Goal: Task Accomplishment & Management: Manage account settings

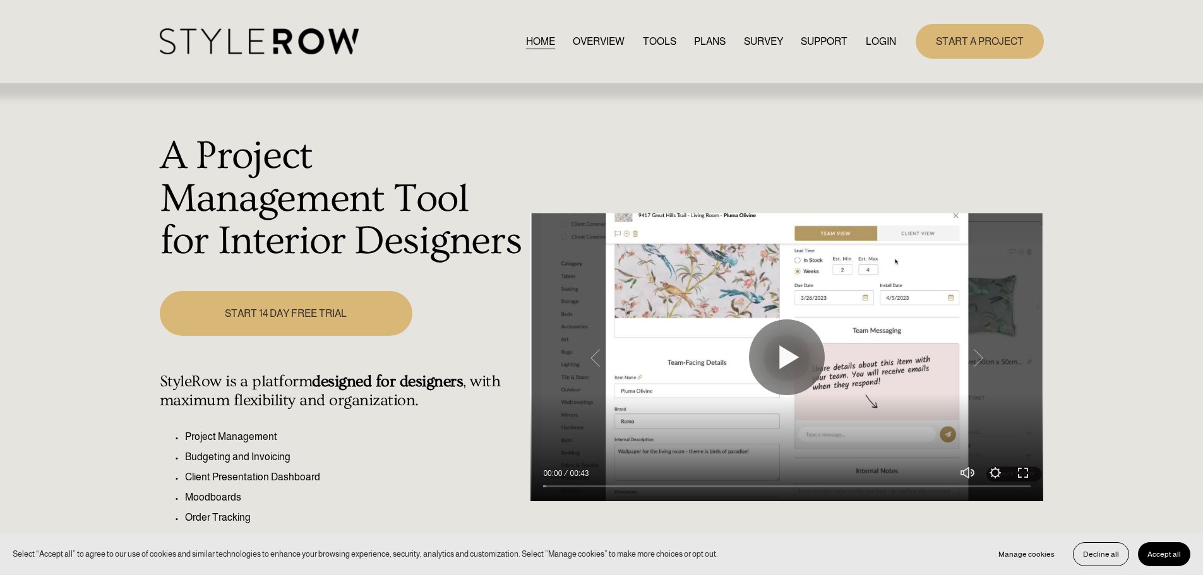
click at [891, 41] on link "LOGIN" at bounding box center [880, 41] width 30 height 17
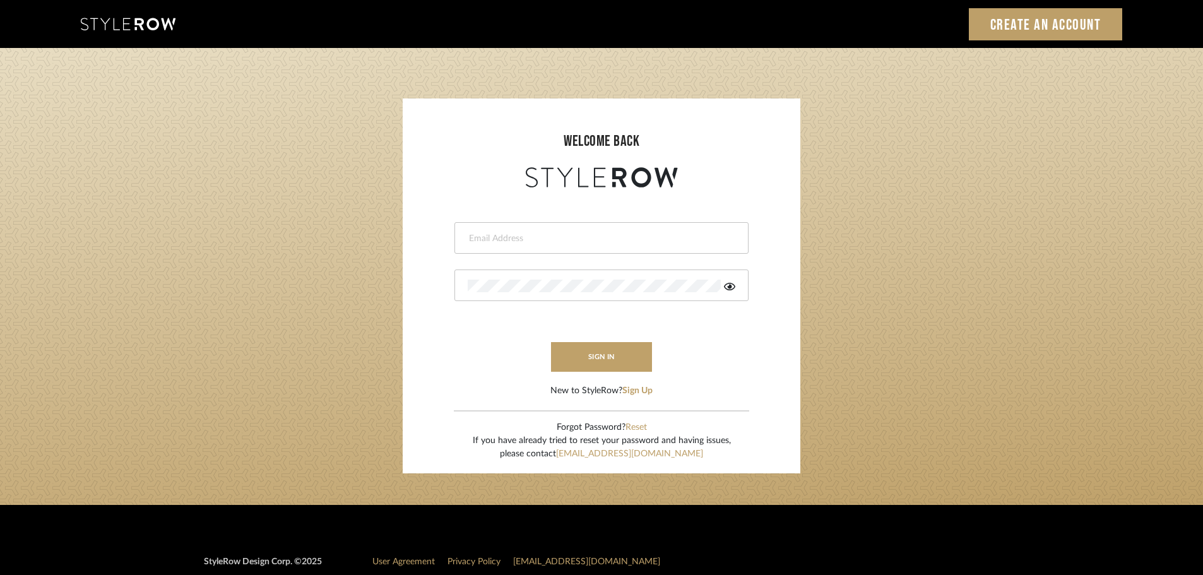
click at [506, 240] on input "email" at bounding box center [600, 238] width 264 height 13
type input "[DOMAIN_NAME][EMAIL_ADDRESS][DOMAIN_NAME]"
click at [590, 357] on button "sign in" at bounding box center [601, 357] width 101 height 30
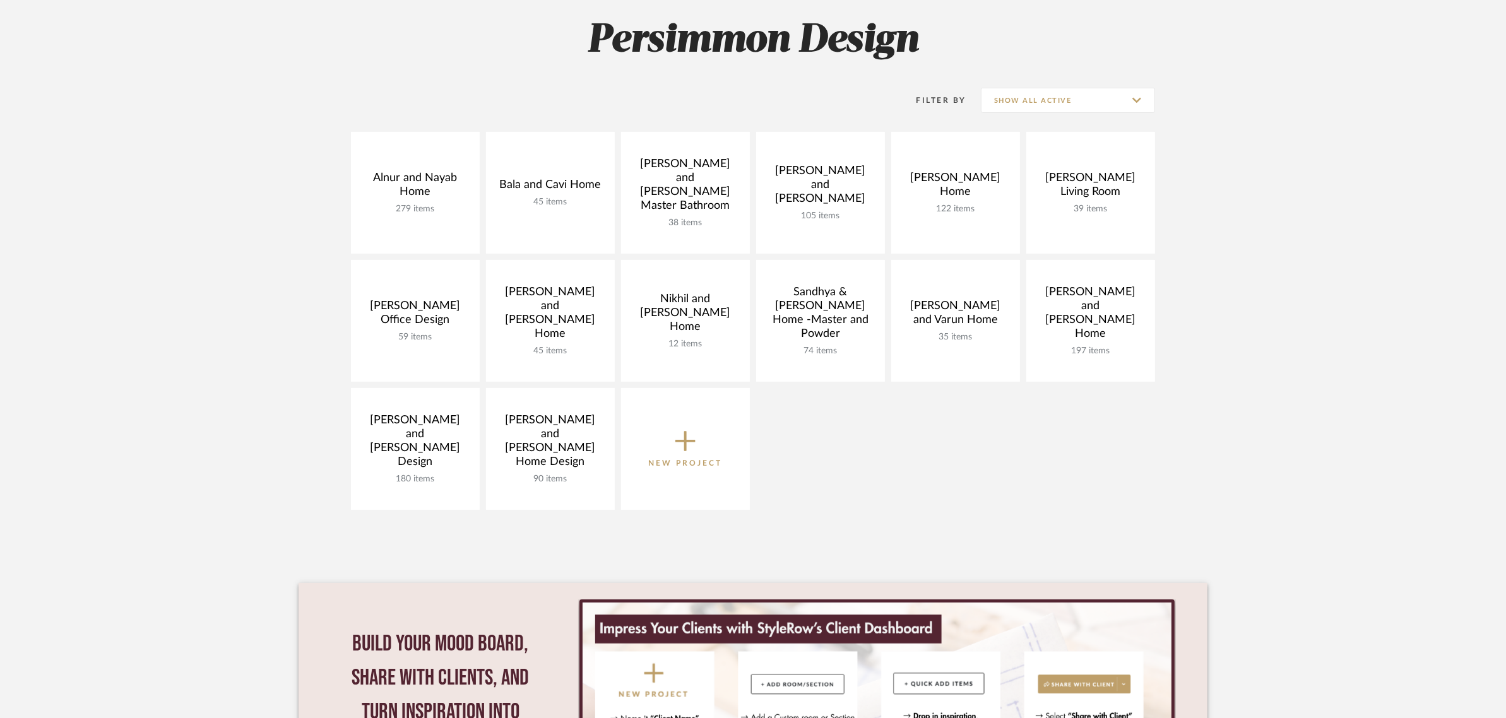
scroll to position [237, 0]
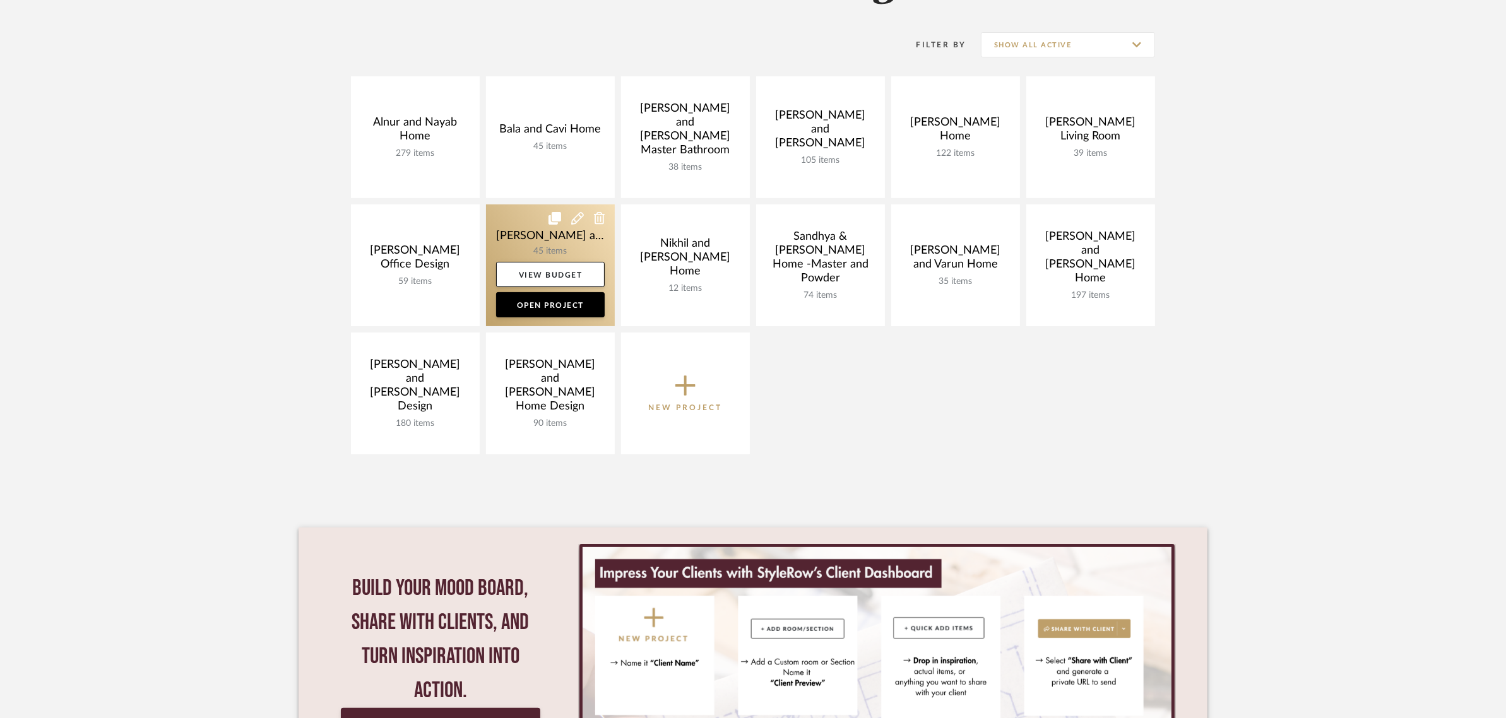
click at [512, 230] on link at bounding box center [550, 266] width 129 height 122
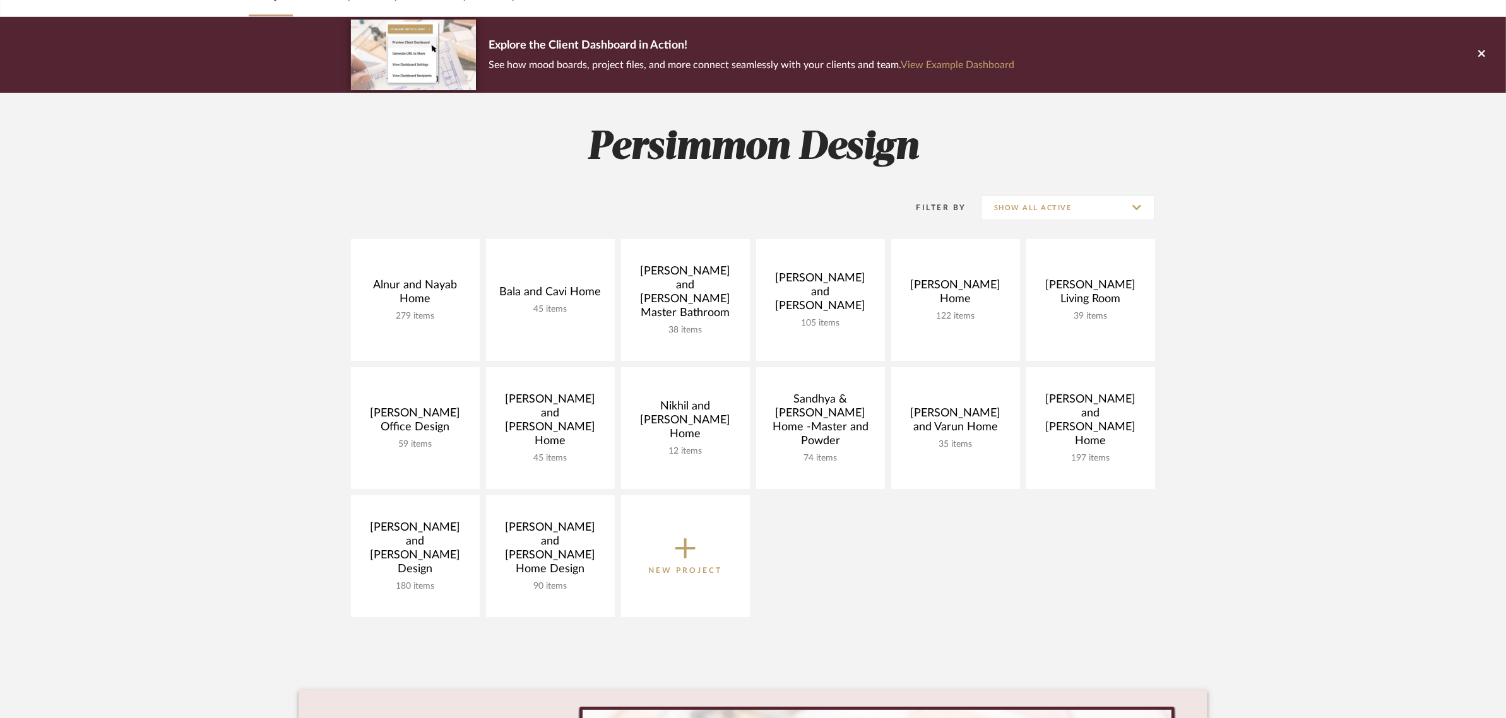
scroll to position [158, 0]
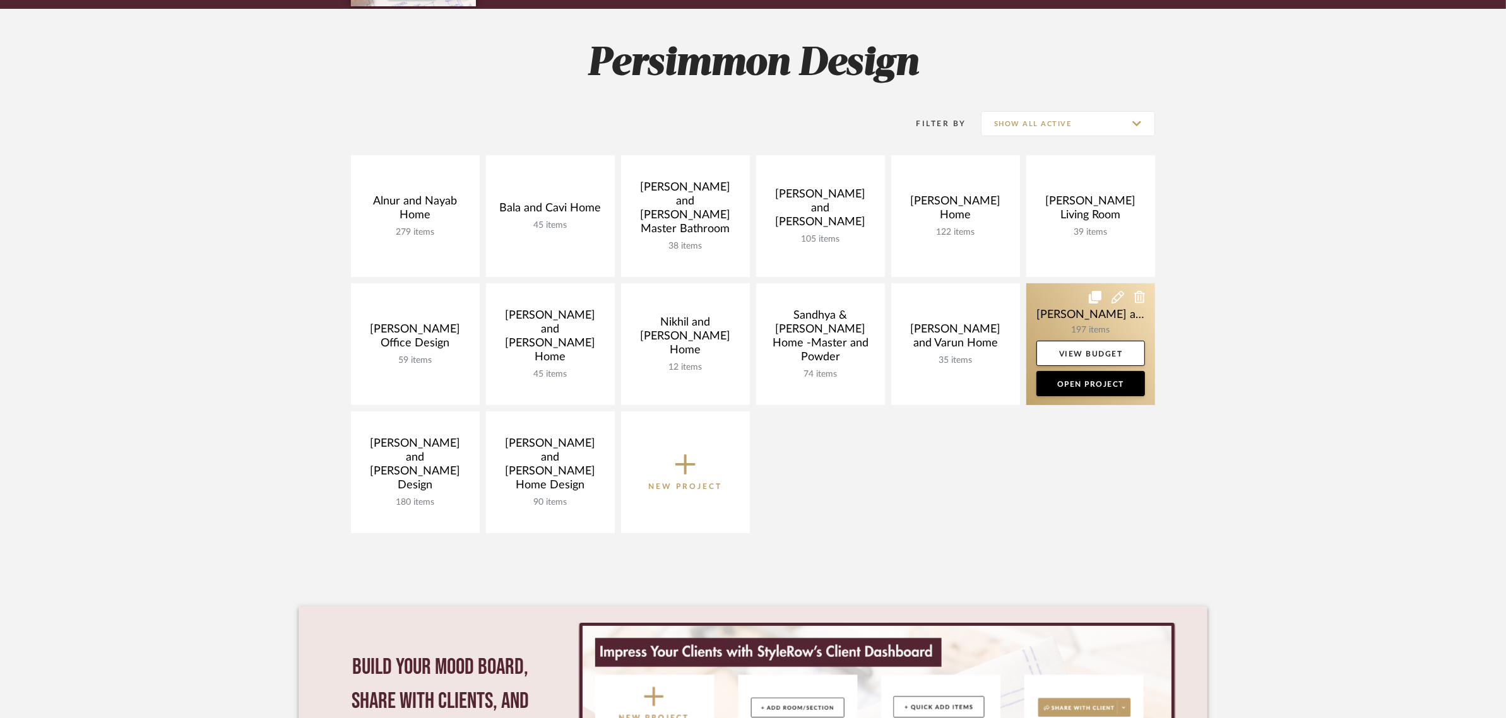
click at [1064, 312] on link at bounding box center [1090, 344] width 129 height 122
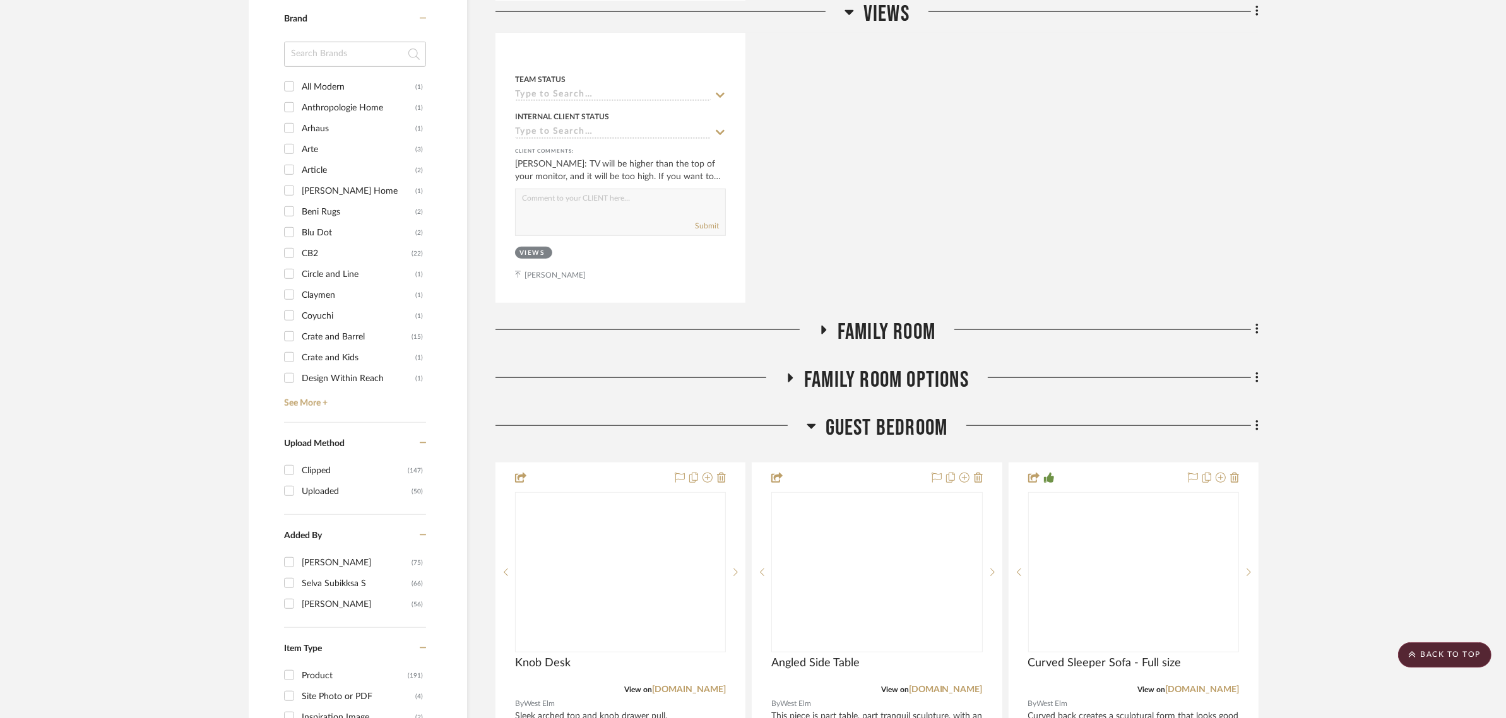
scroll to position [1263, 0]
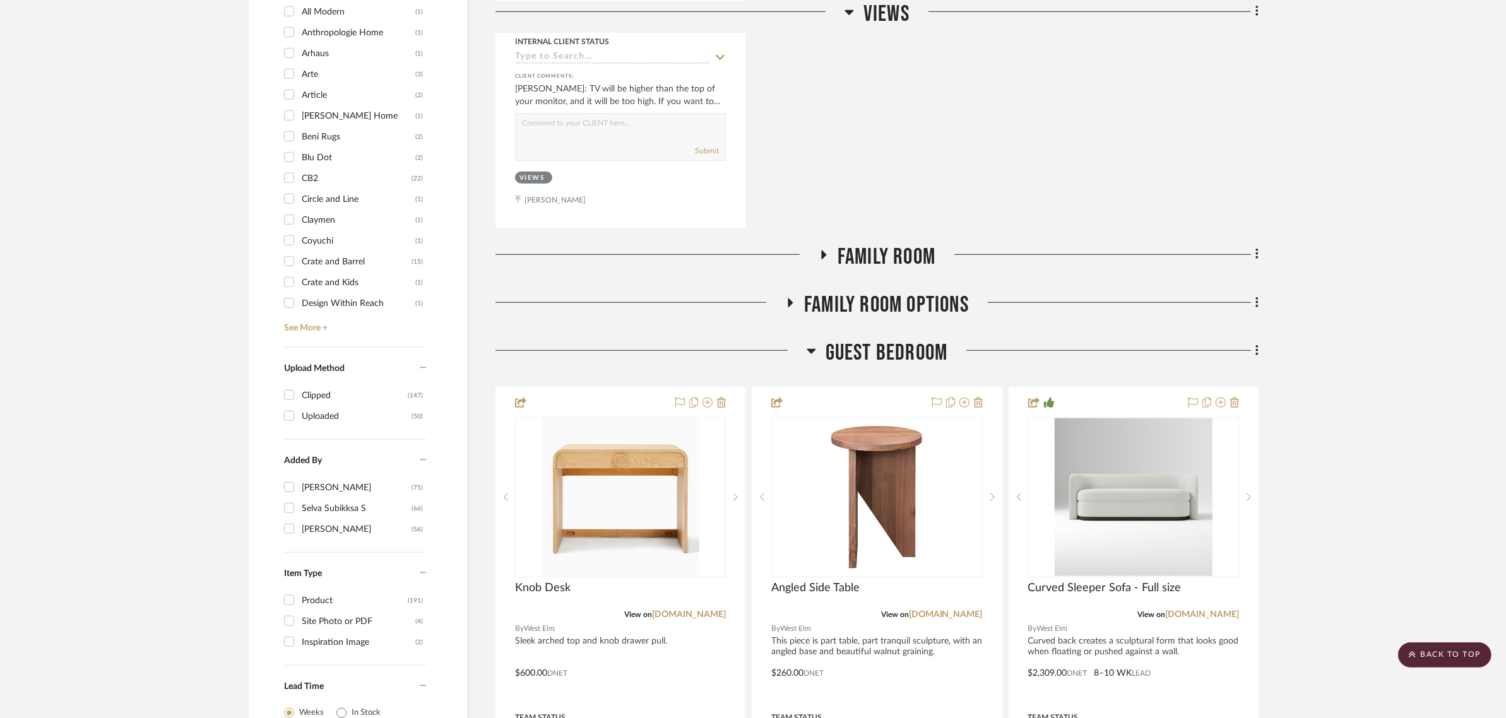
click at [824, 250] on icon at bounding box center [823, 254] width 15 height 9
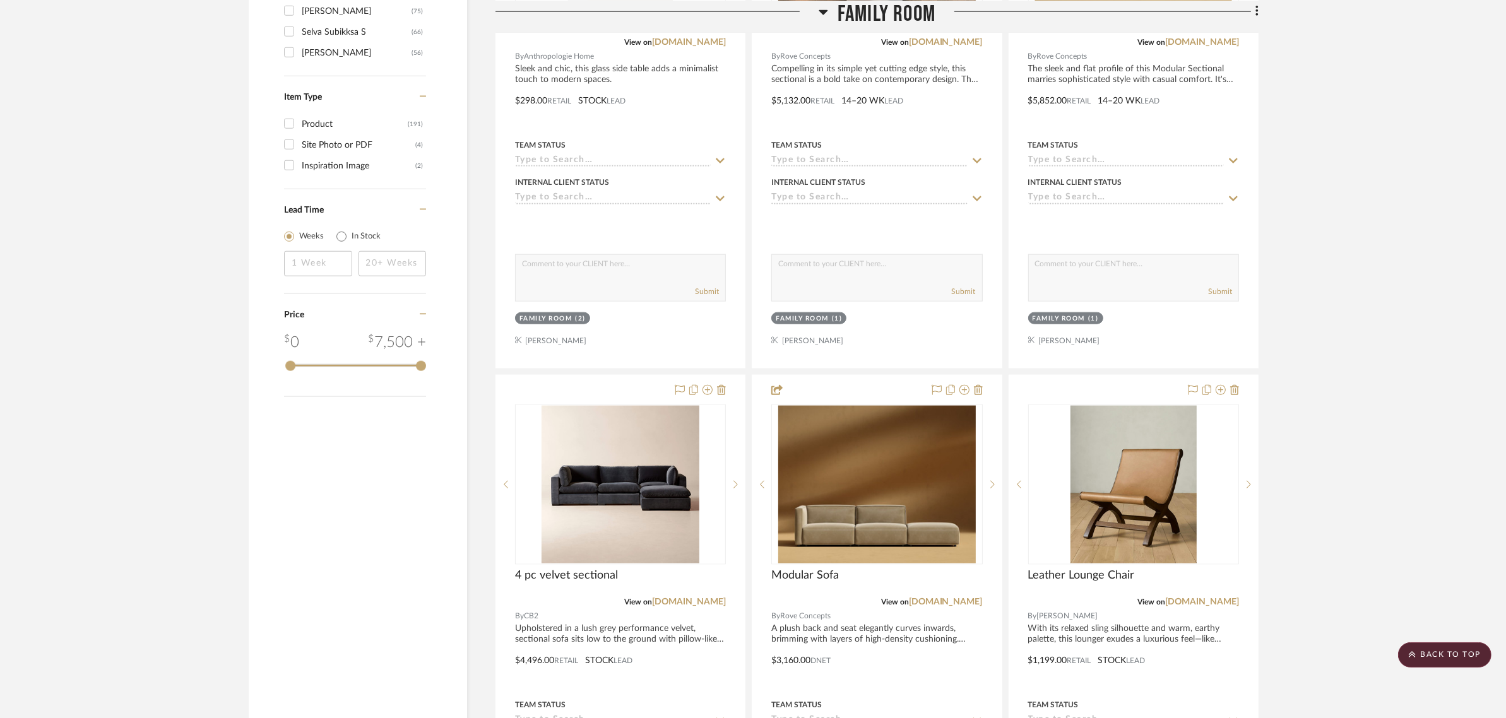
scroll to position [1736, 0]
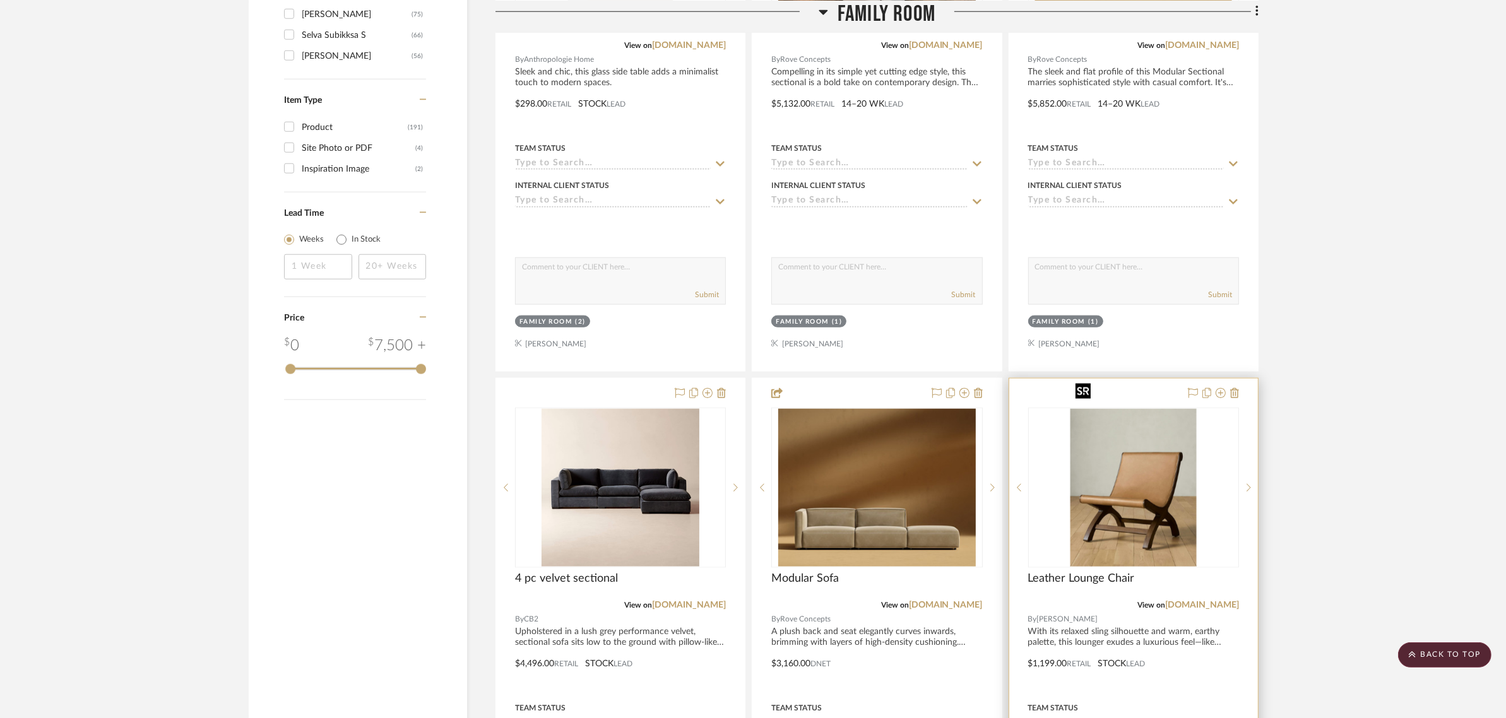
click at [1157, 409] on img "0" at bounding box center [1134, 488] width 126 height 158
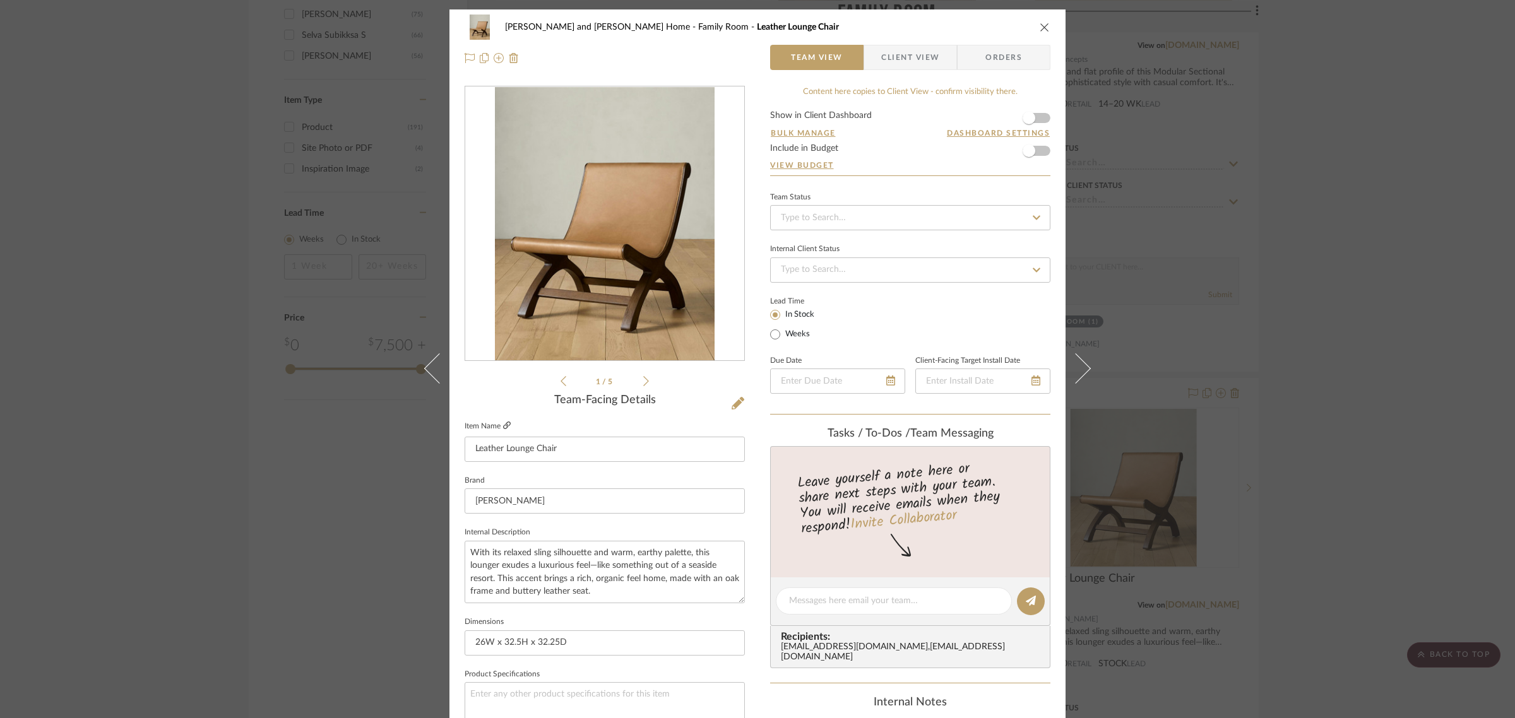
click at [503, 426] on icon at bounding box center [507, 426] width 8 height 8
click at [1042, 23] on icon "close" at bounding box center [1045, 27] width 10 height 10
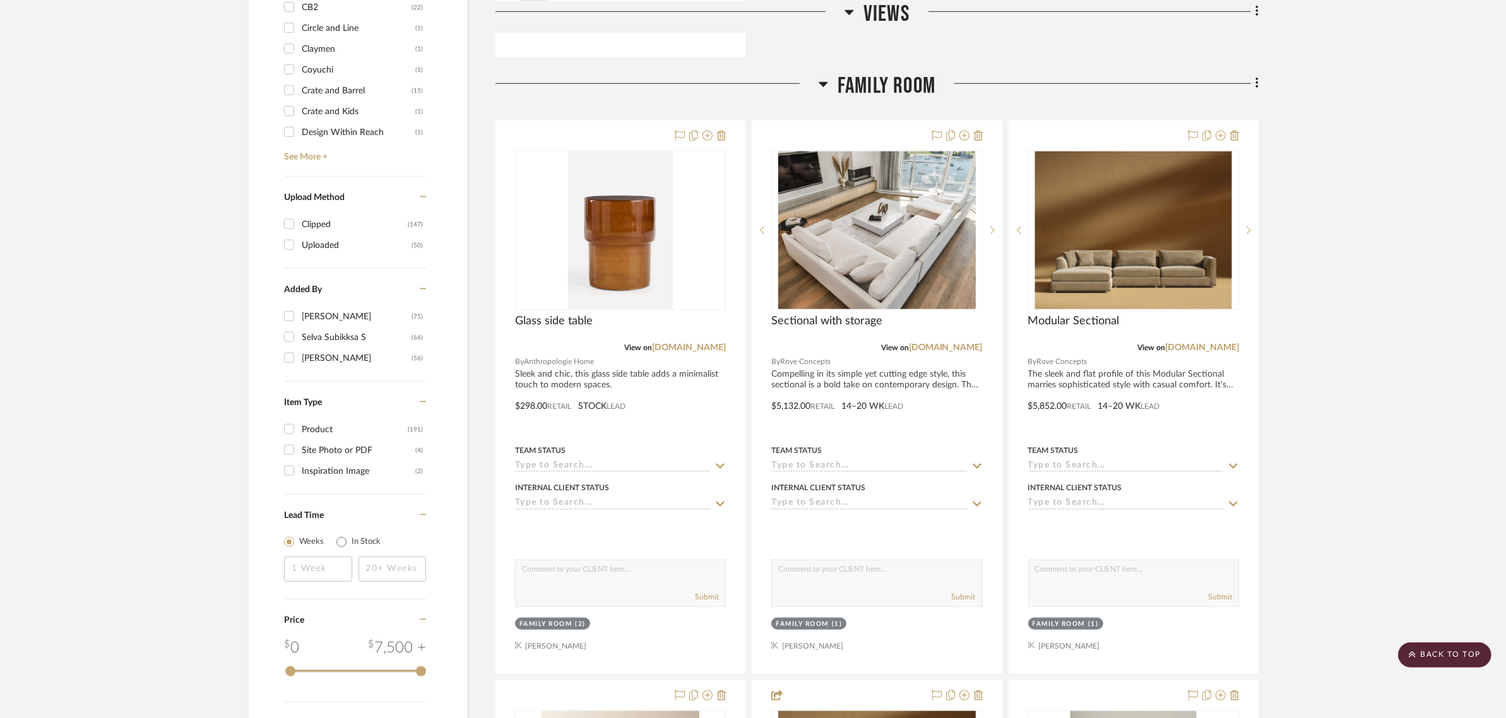
scroll to position [1341, 0]
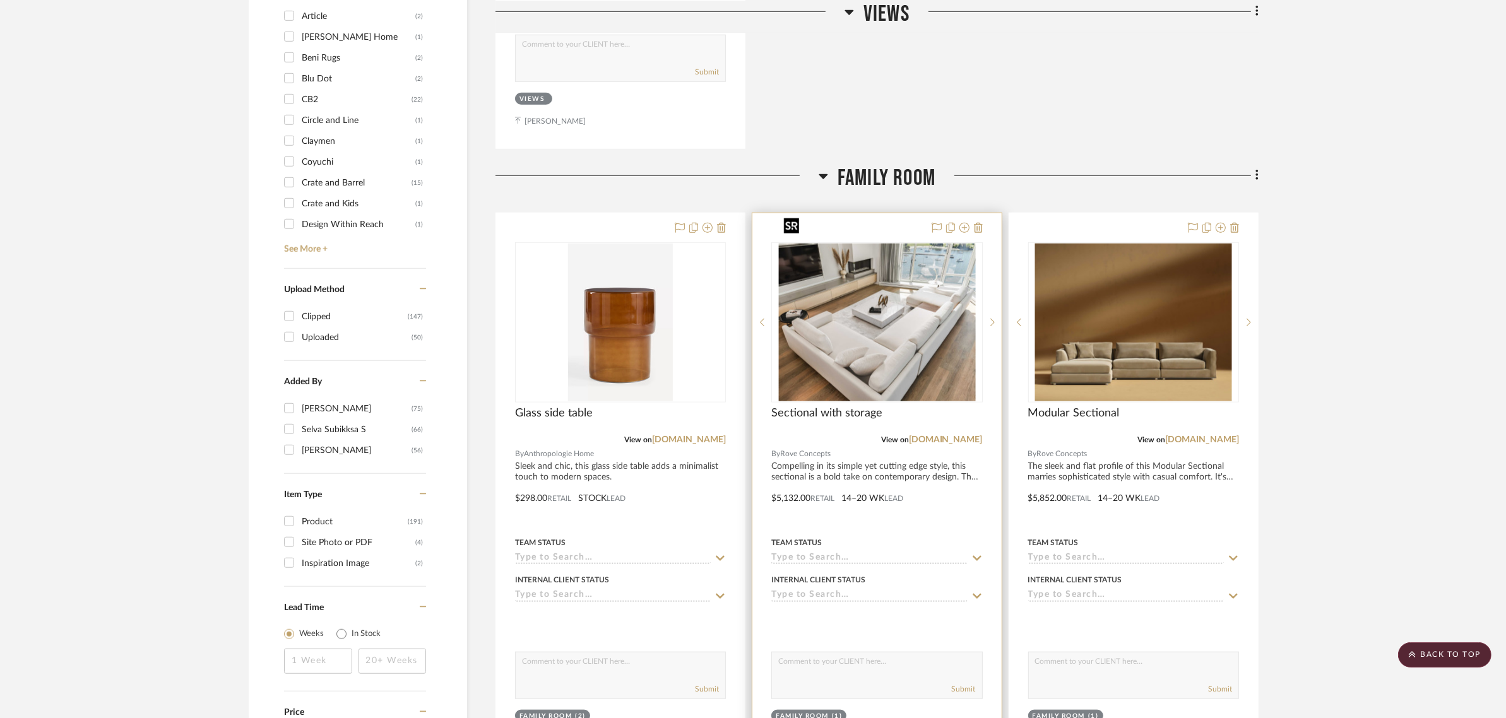
click at [0, 0] on img at bounding box center [0, 0] width 0 height 0
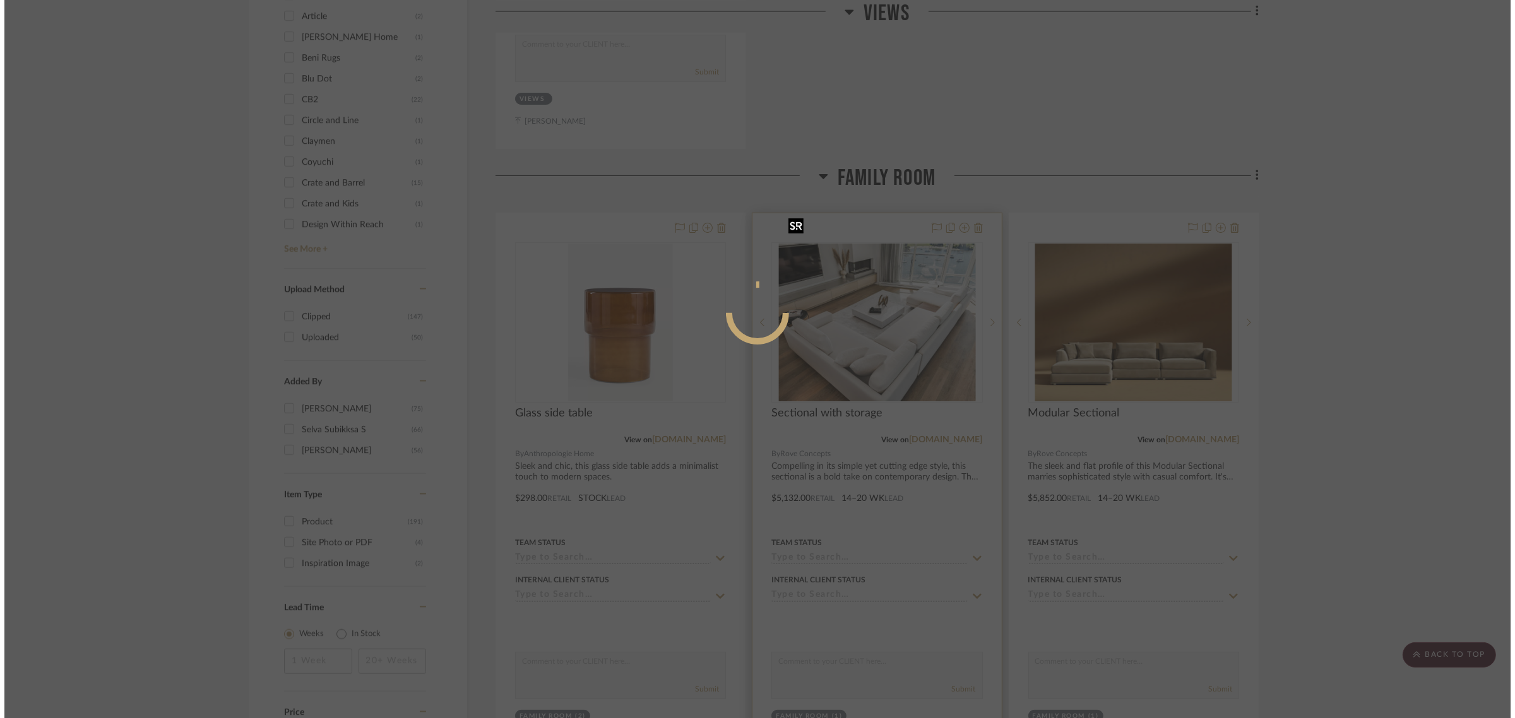
scroll to position [0, 0]
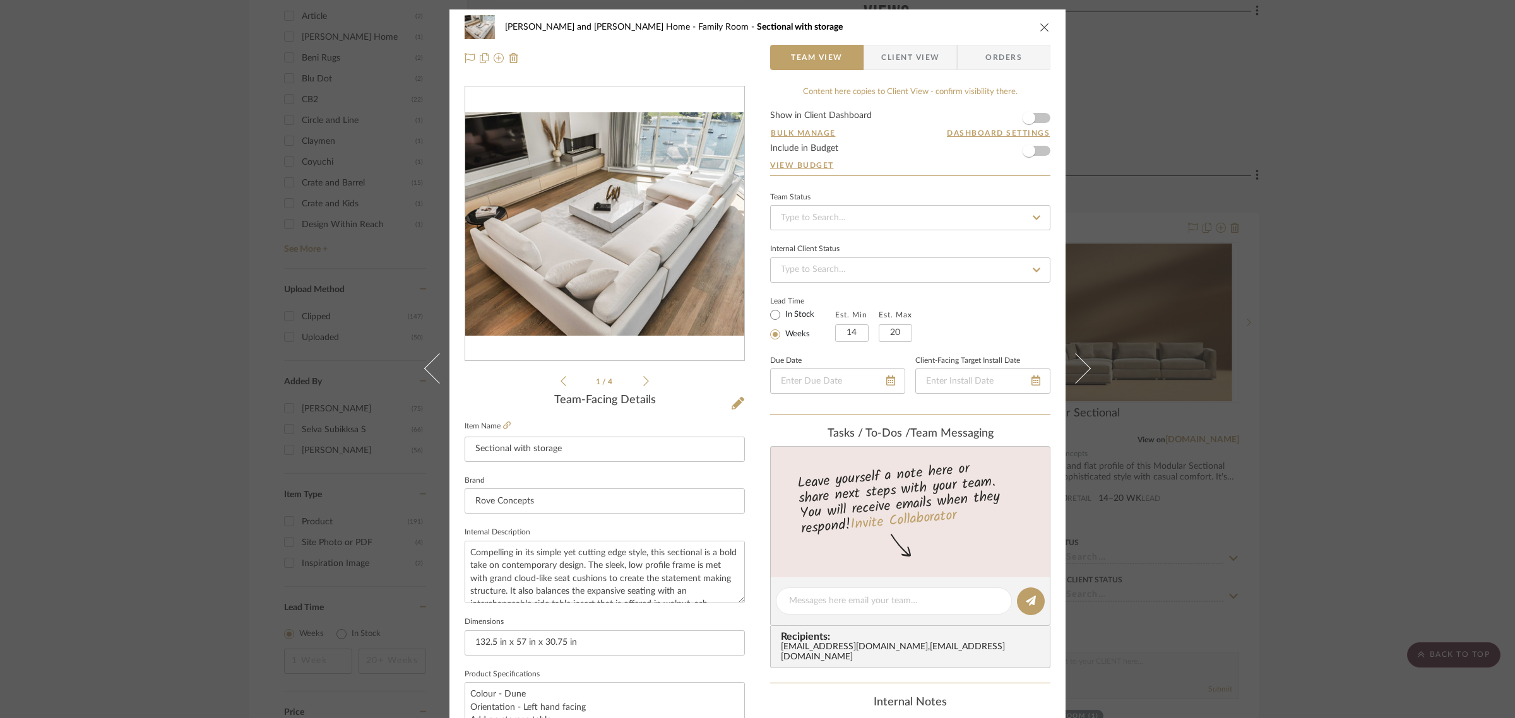
click at [643, 379] on icon at bounding box center [646, 381] width 6 height 10
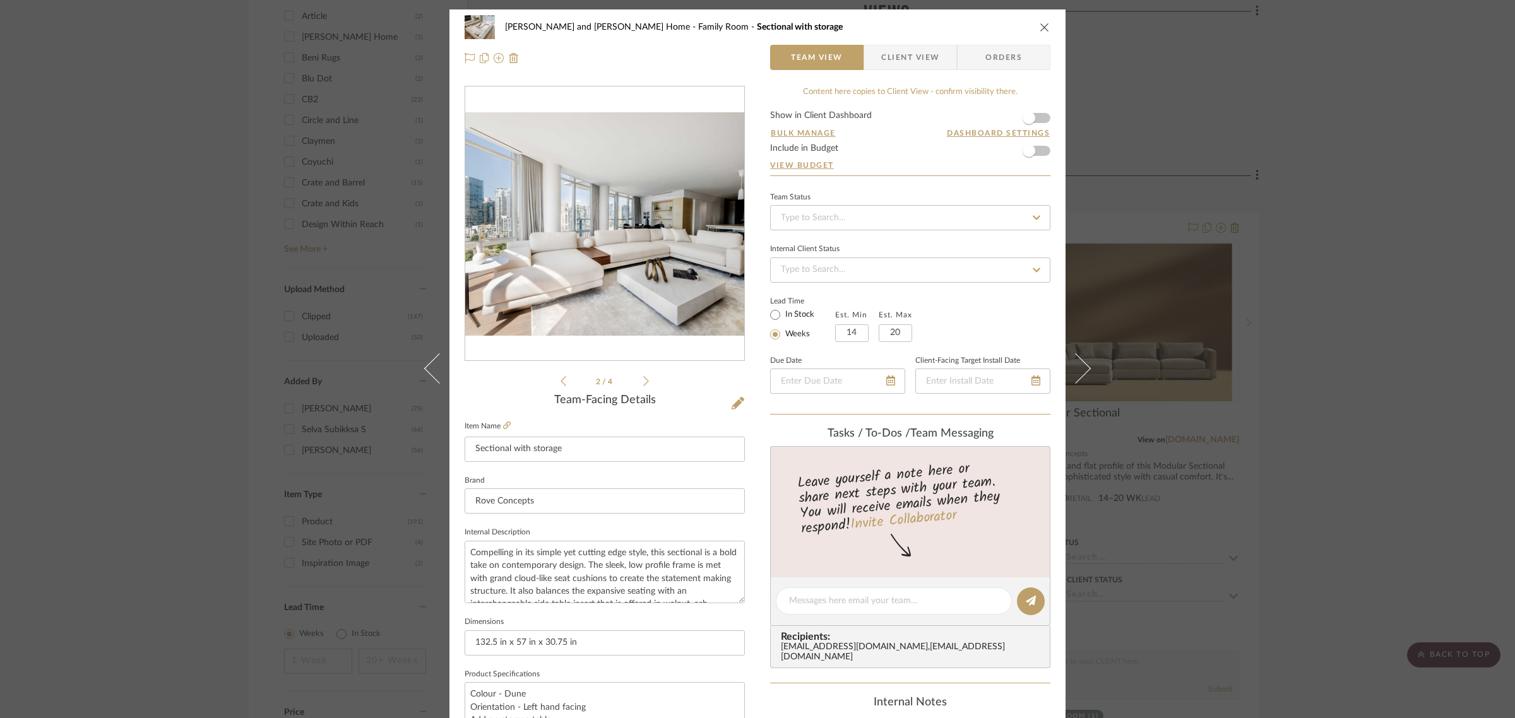
click at [643, 379] on icon at bounding box center [646, 381] width 6 height 10
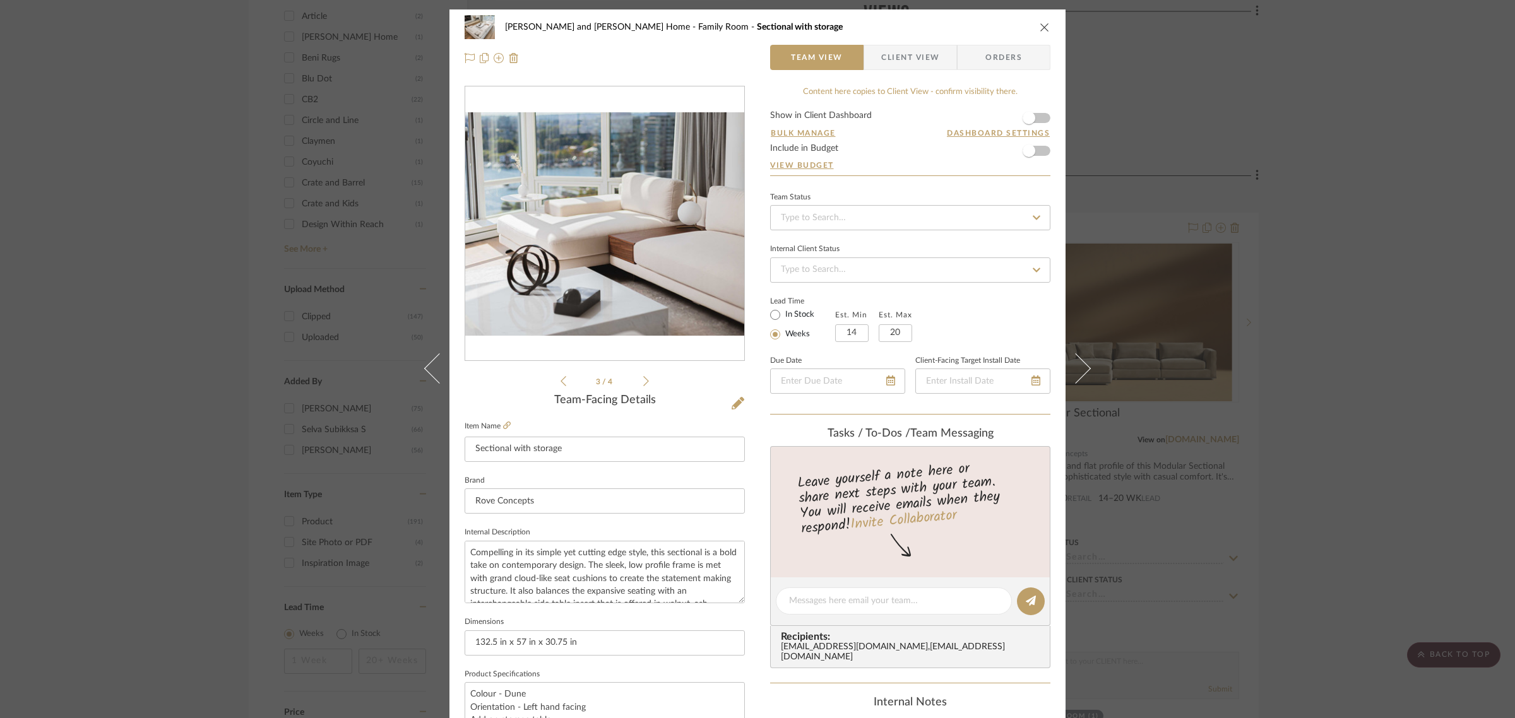
click at [643, 379] on icon at bounding box center [646, 381] width 6 height 10
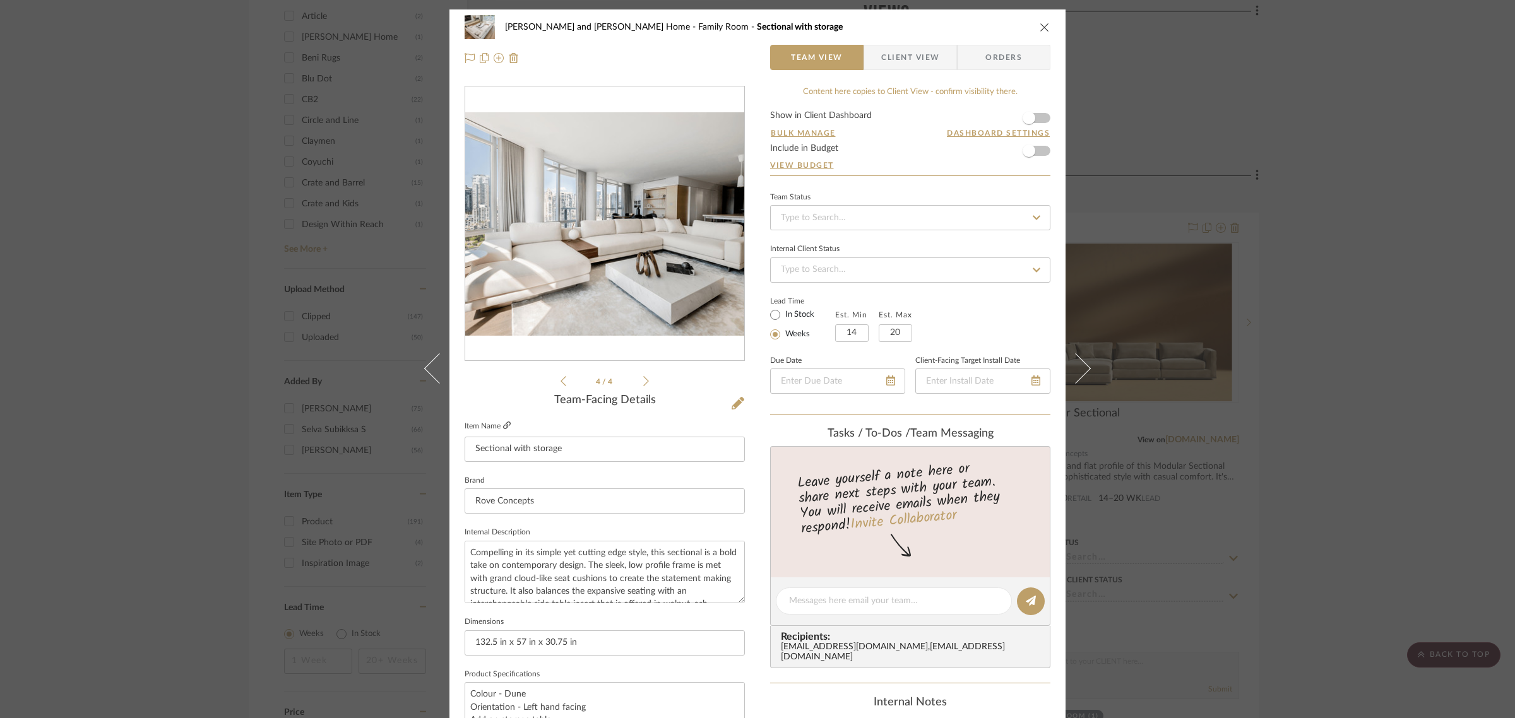
click at [503, 423] on icon at bounding box center [507, 426] width 8 height 8
click at [1338, 128] on div "Sharika and Ashish Home Family Room Sectional with storage Team View Client Vie…" at bounding box center [757, 359] width 1515 height 718
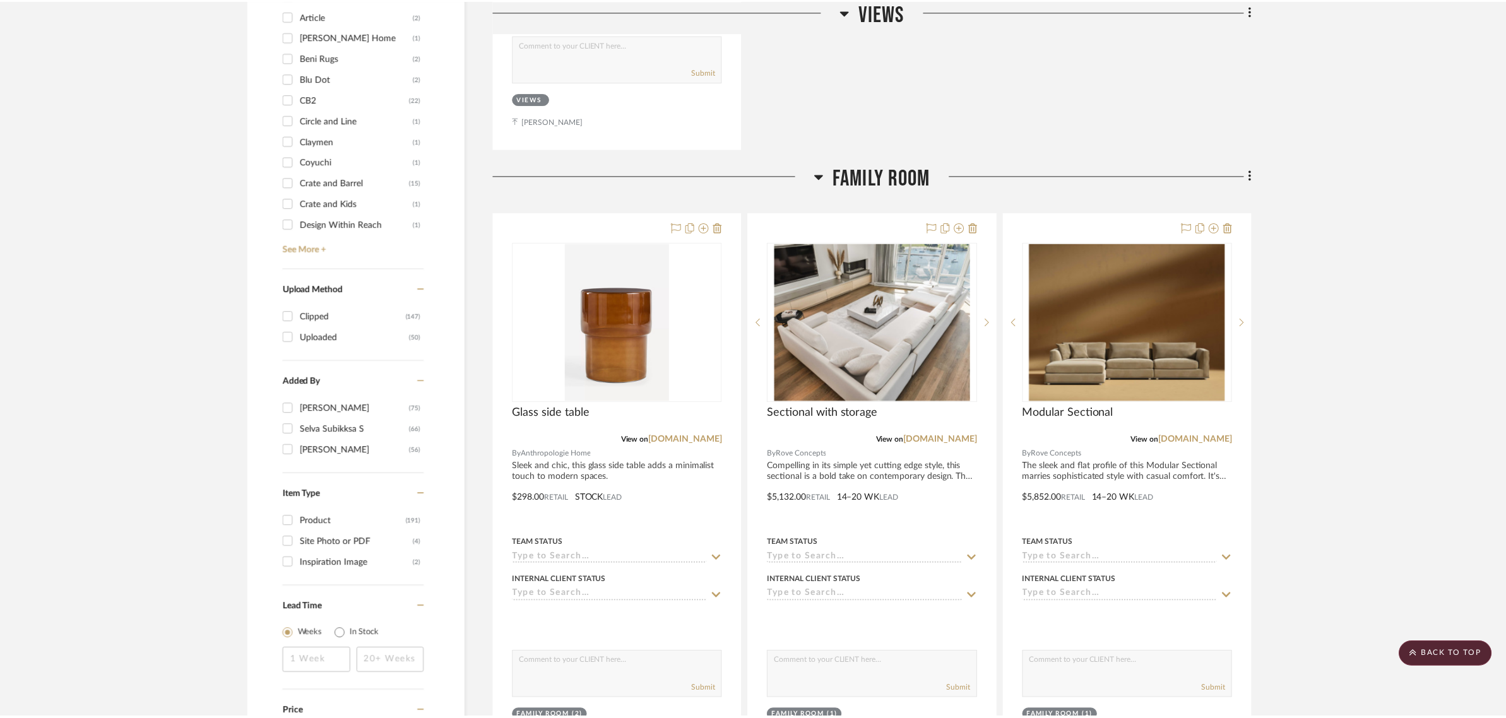
scroll to position [1341, 0]
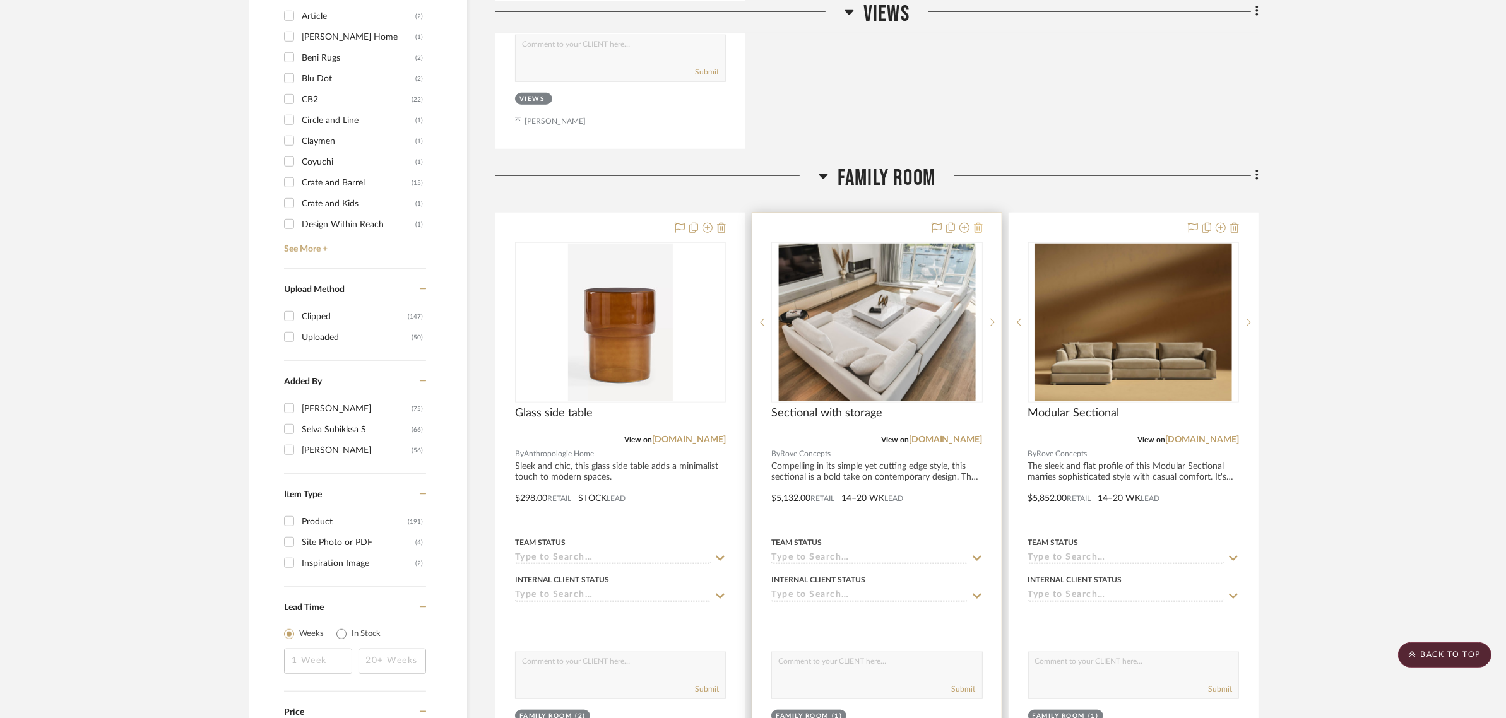
click at [978, 223] on icon at bounding box center [978, 228] width 9 height 10
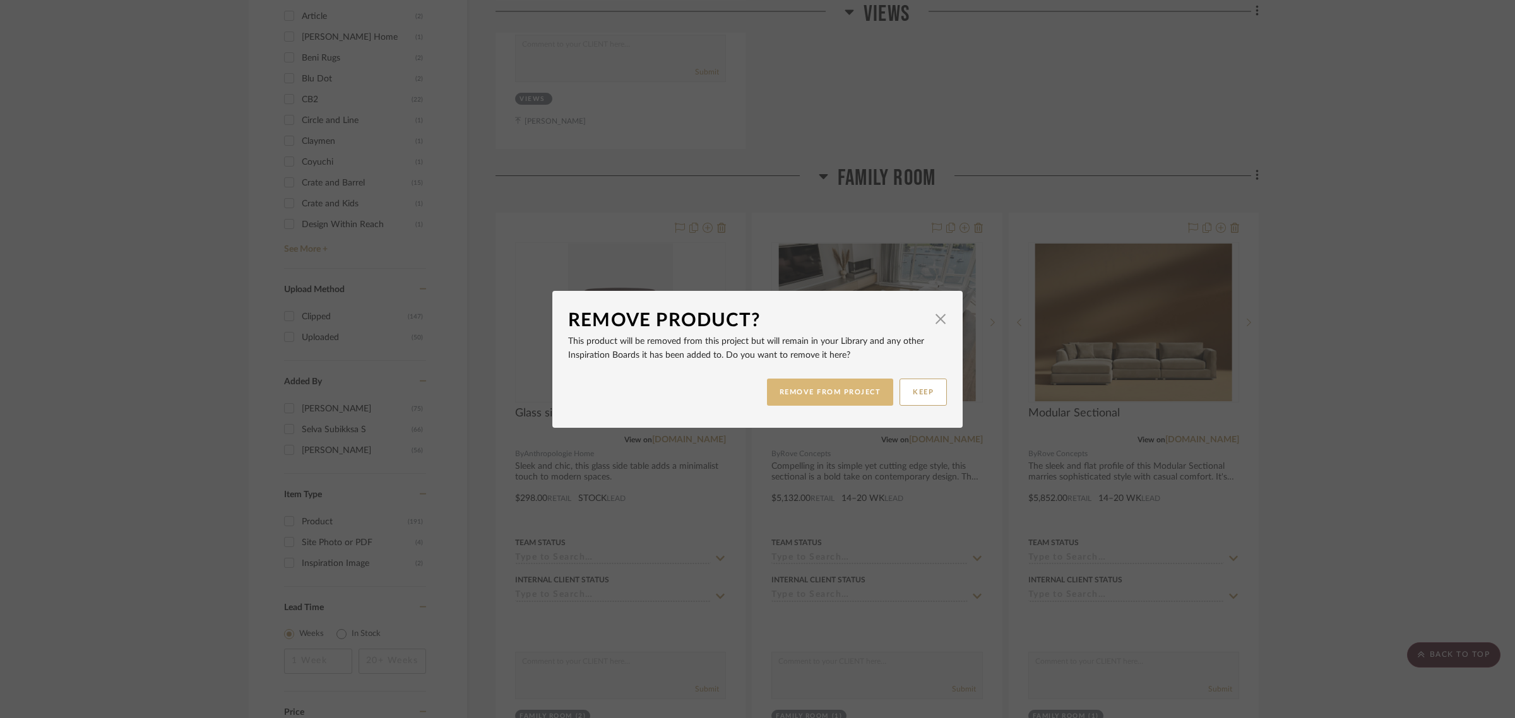
click at [817, 396] on button "REMOVE FROM PROJECT" at bounding box center [830, 392] width 127 height 27
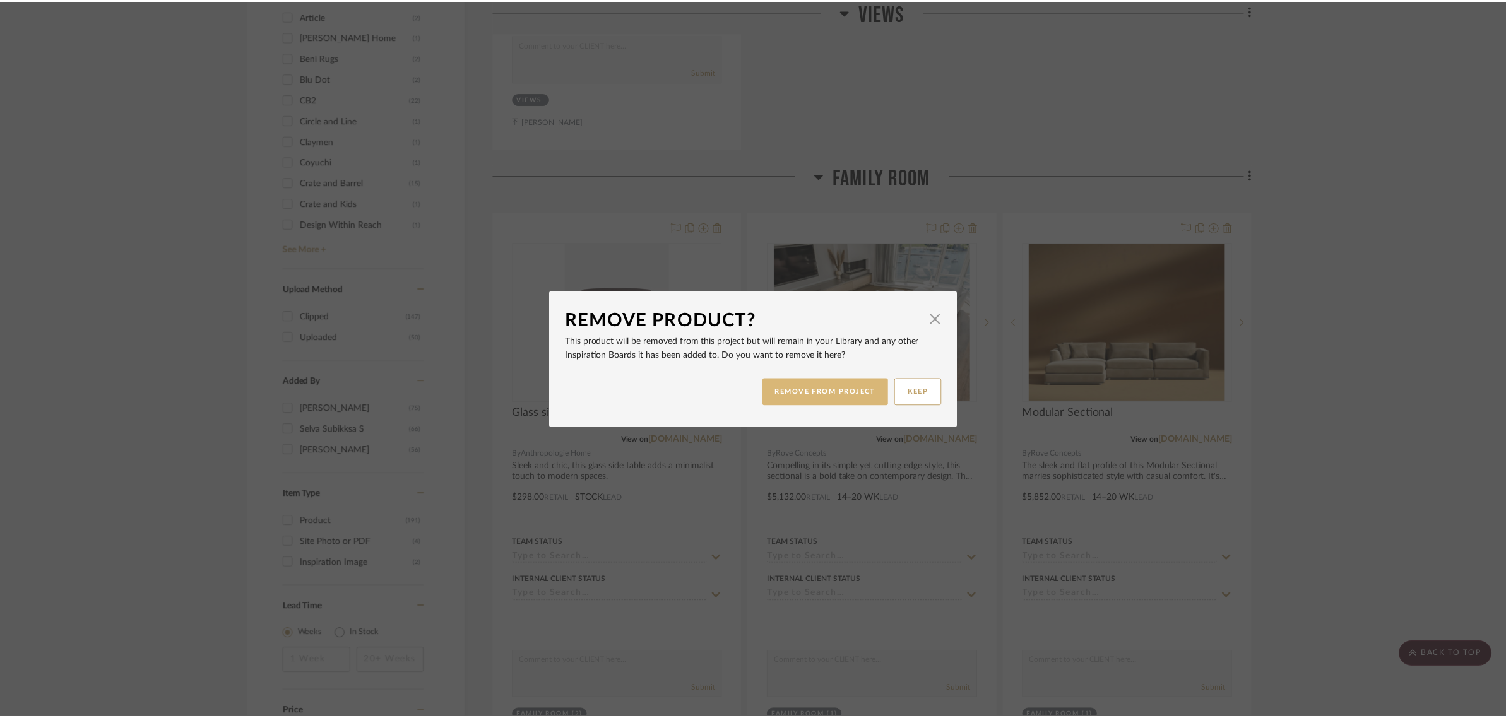
scroll to position [1341, 0]
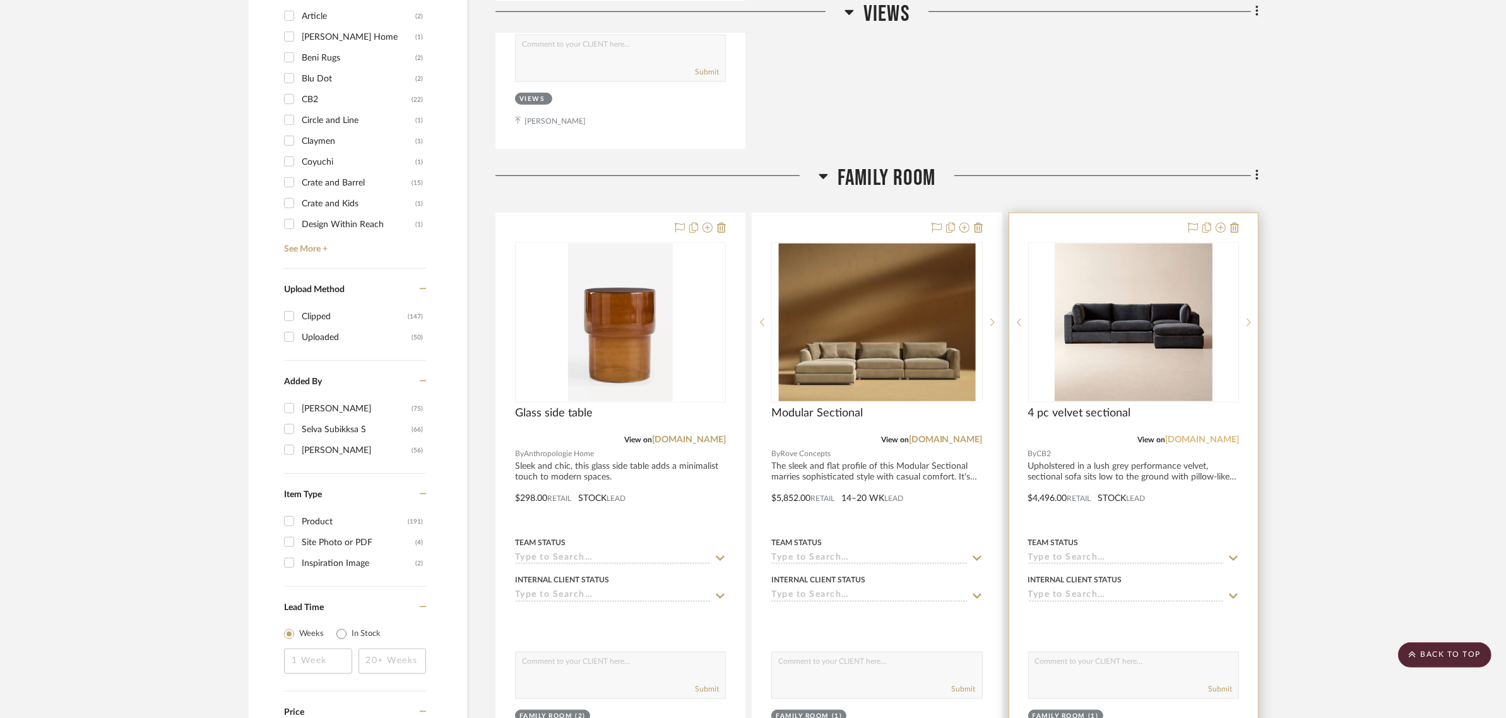
click at [1211, 436] on link "cb2.com" at bounding box center [1202, 440] width 74 height 9
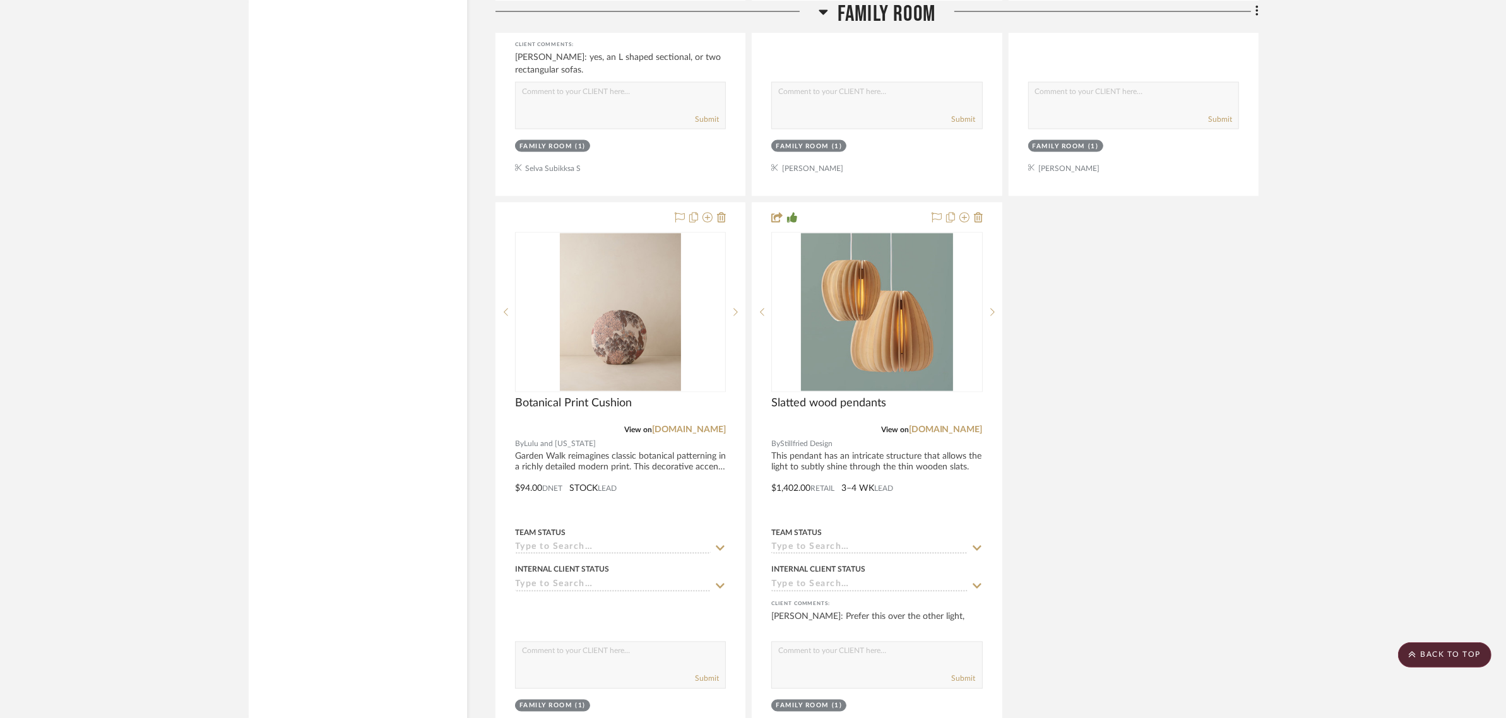
scroll to position [2604, 0]
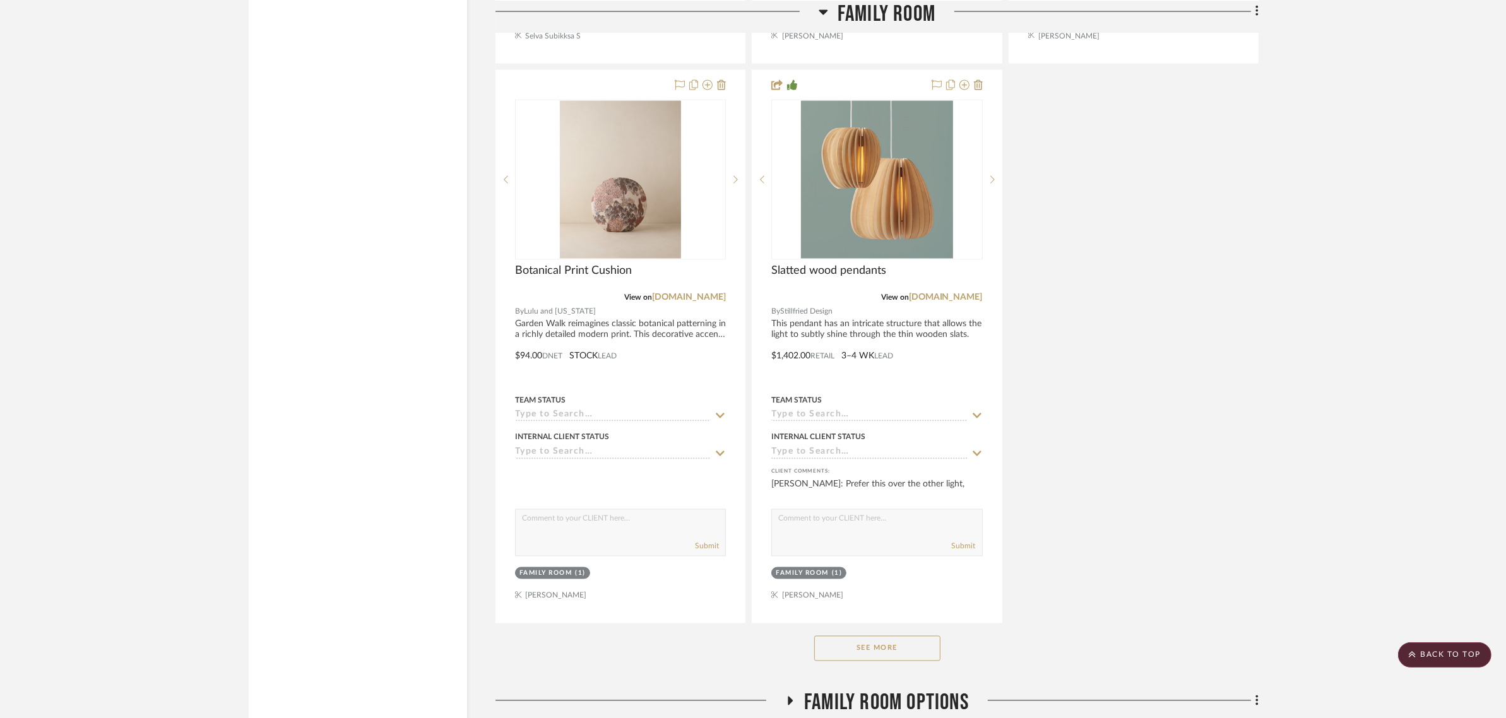
click at [850, 636] on button "See More" at bounding box center [877, 648] width 126 height 25
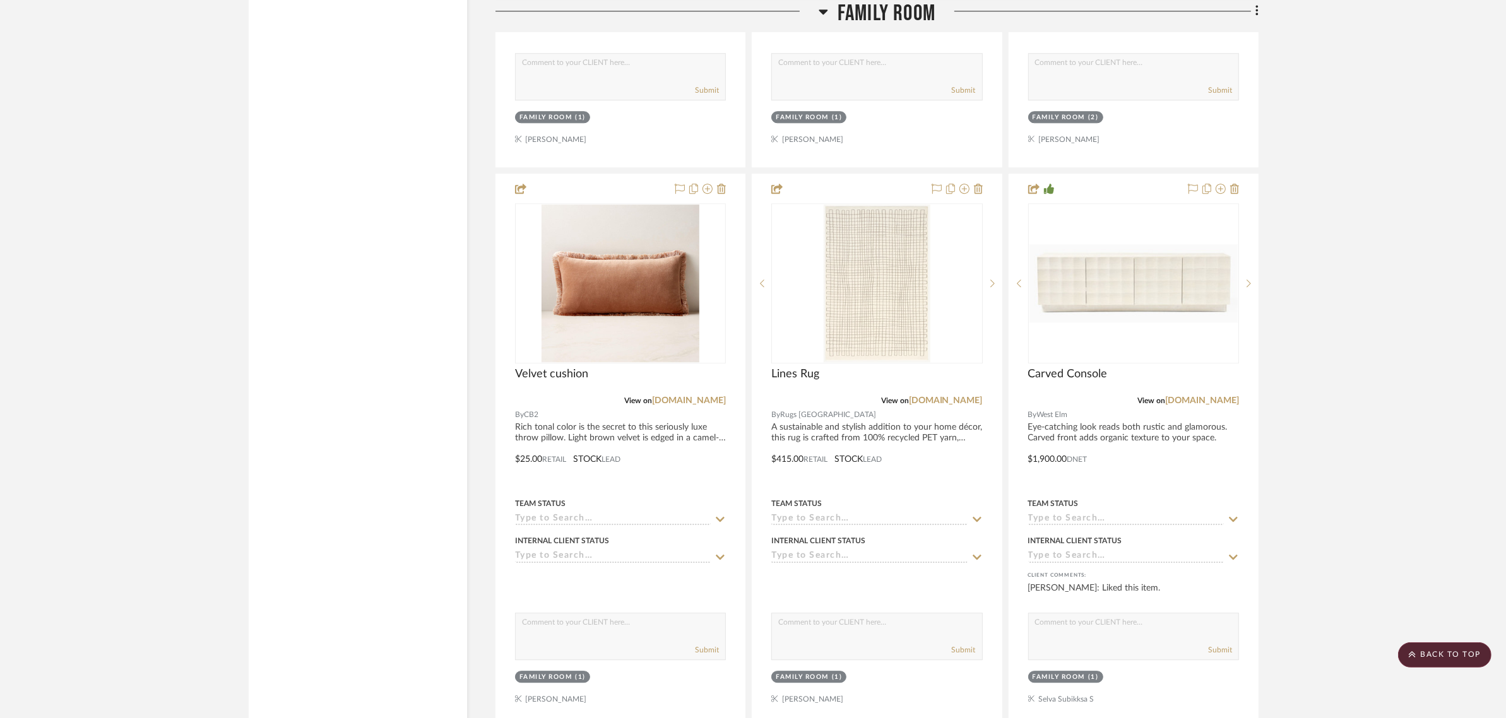
scroll to position [4182, 0]
click at [961, 395] on link "rugsusa.com" at bounding box center [946, 399] width 74 height 9
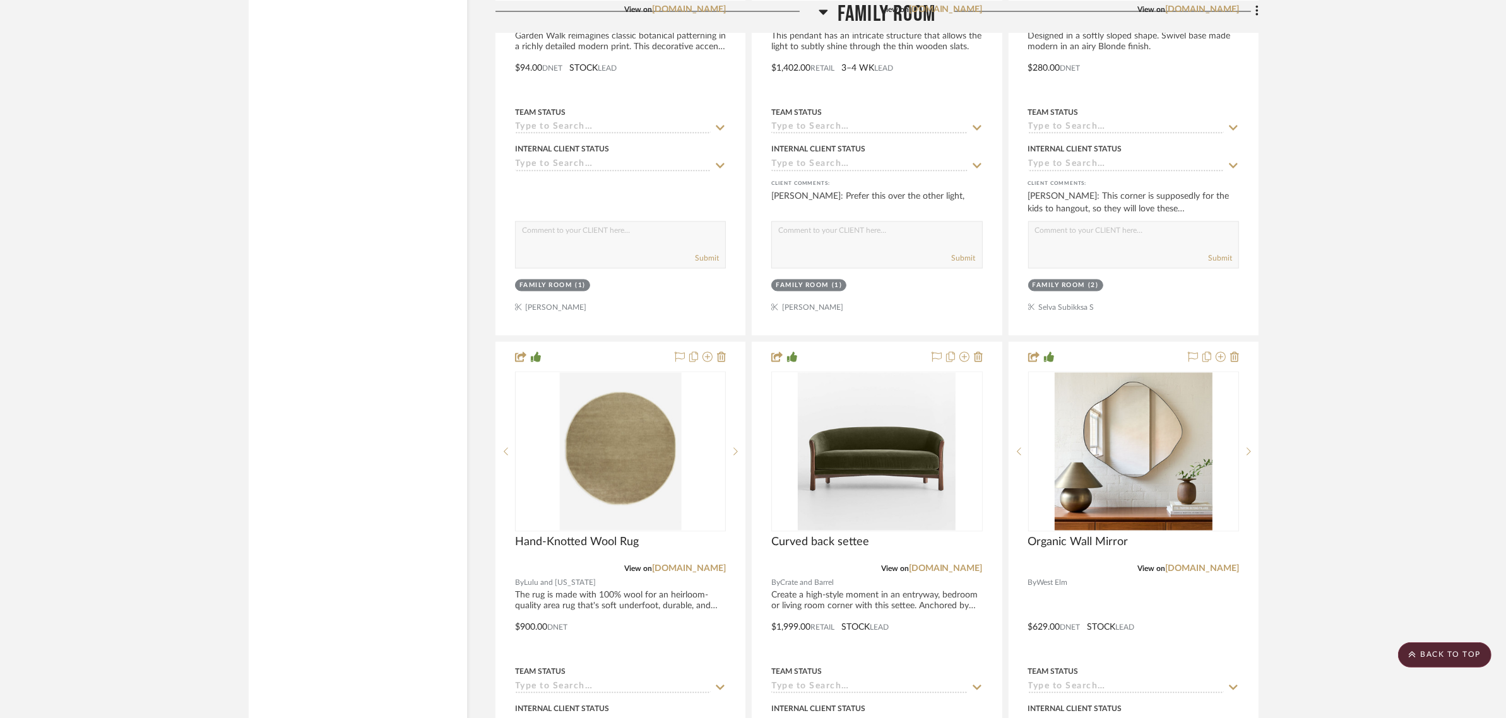
scroll to position [2367, 0]
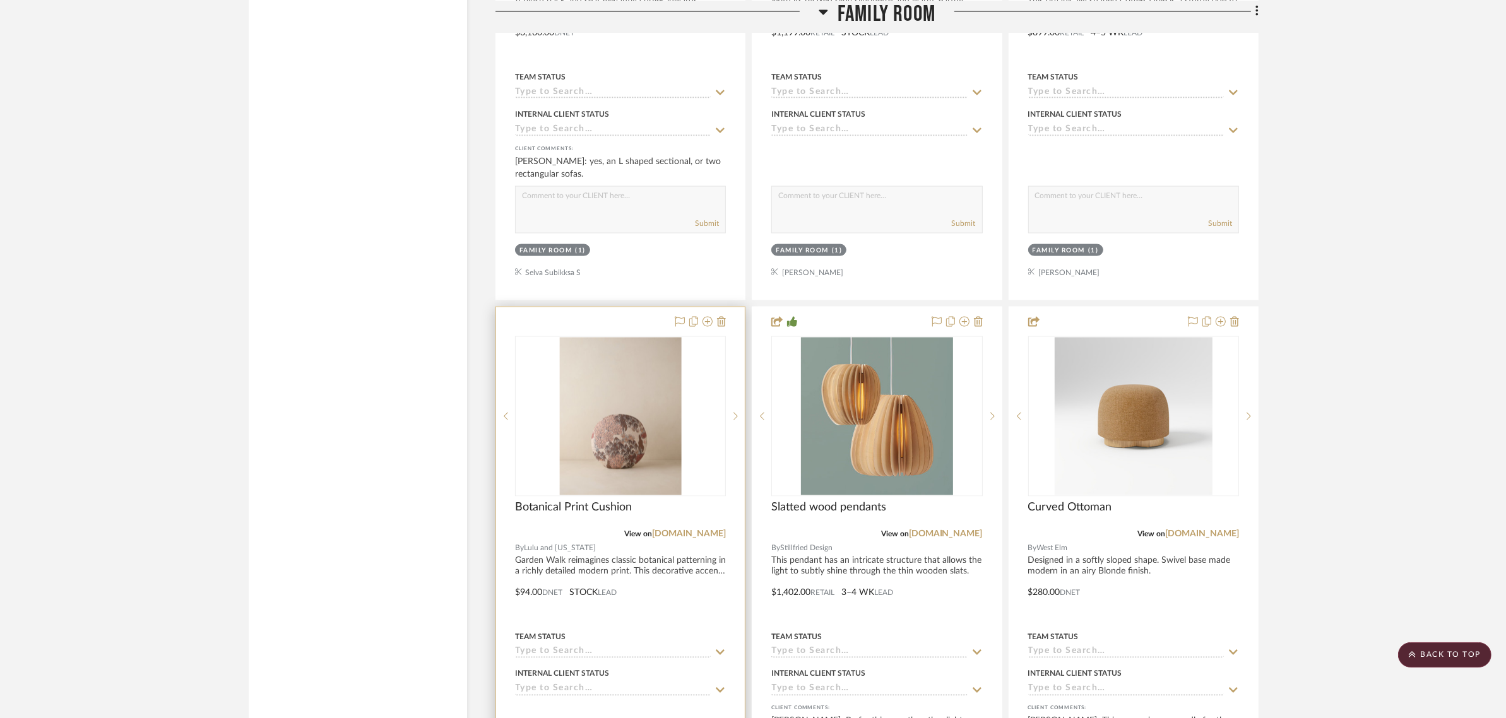
click at [591, 307] on div at bounding box center [620, 583] width 249 height 552
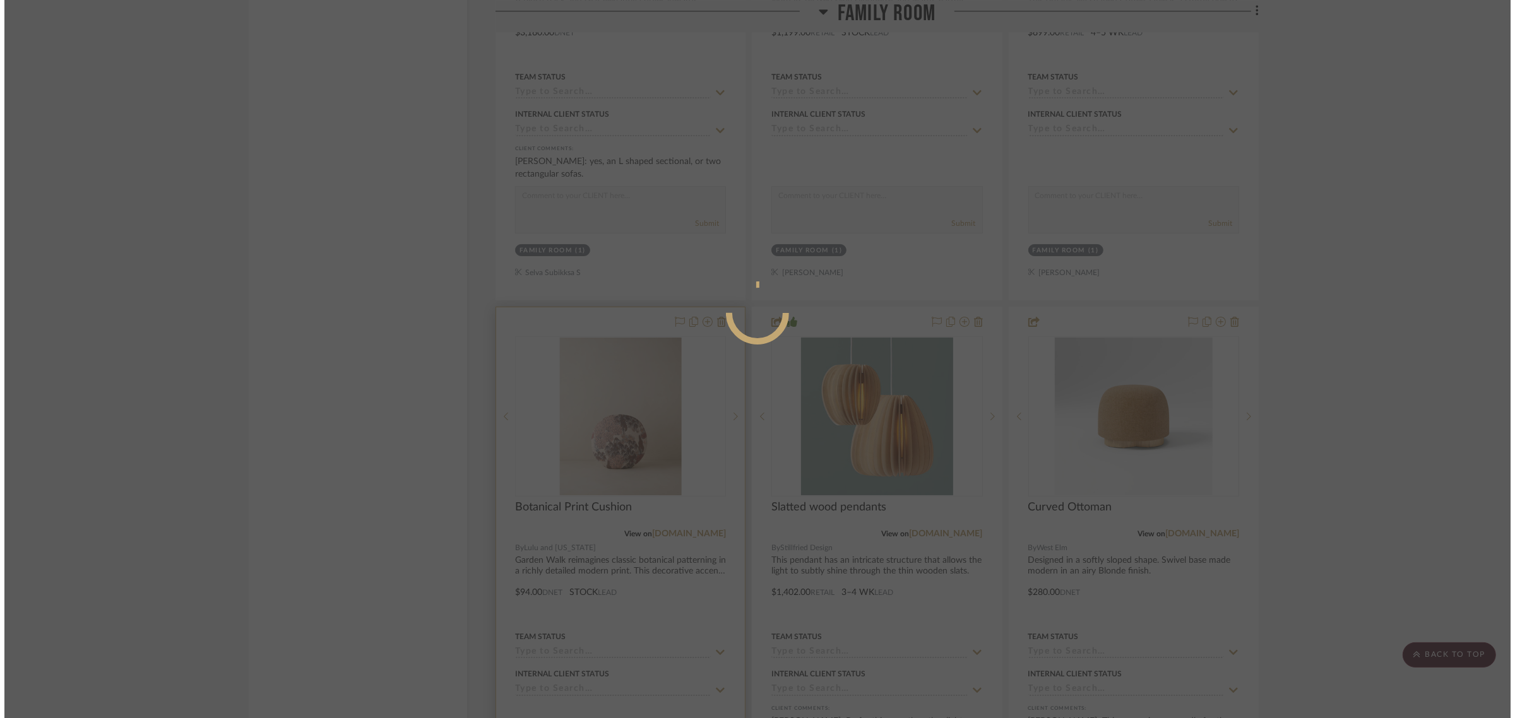
scroll to position [0, 0]
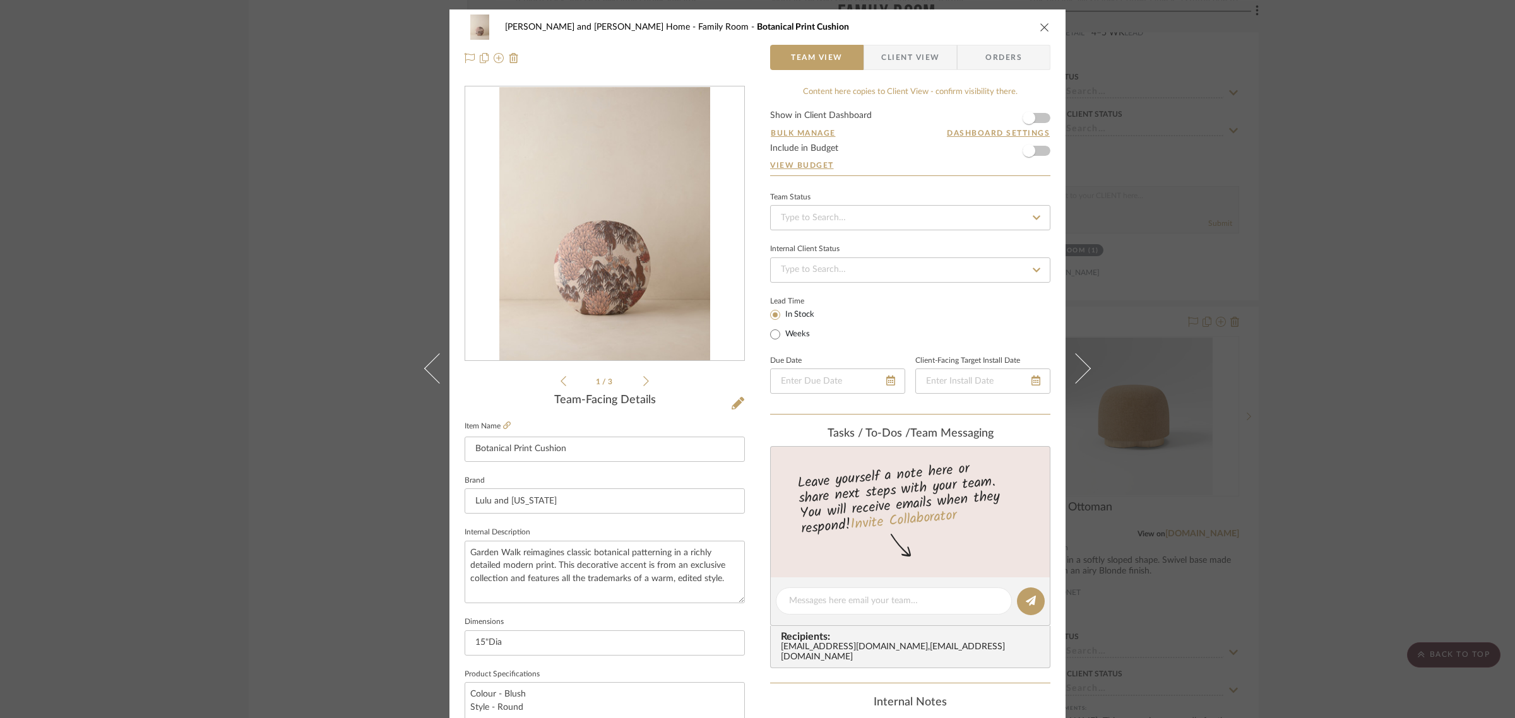
click at [908, 54] on span "Client View" at bounding box center [910, 57] width 58 height 25
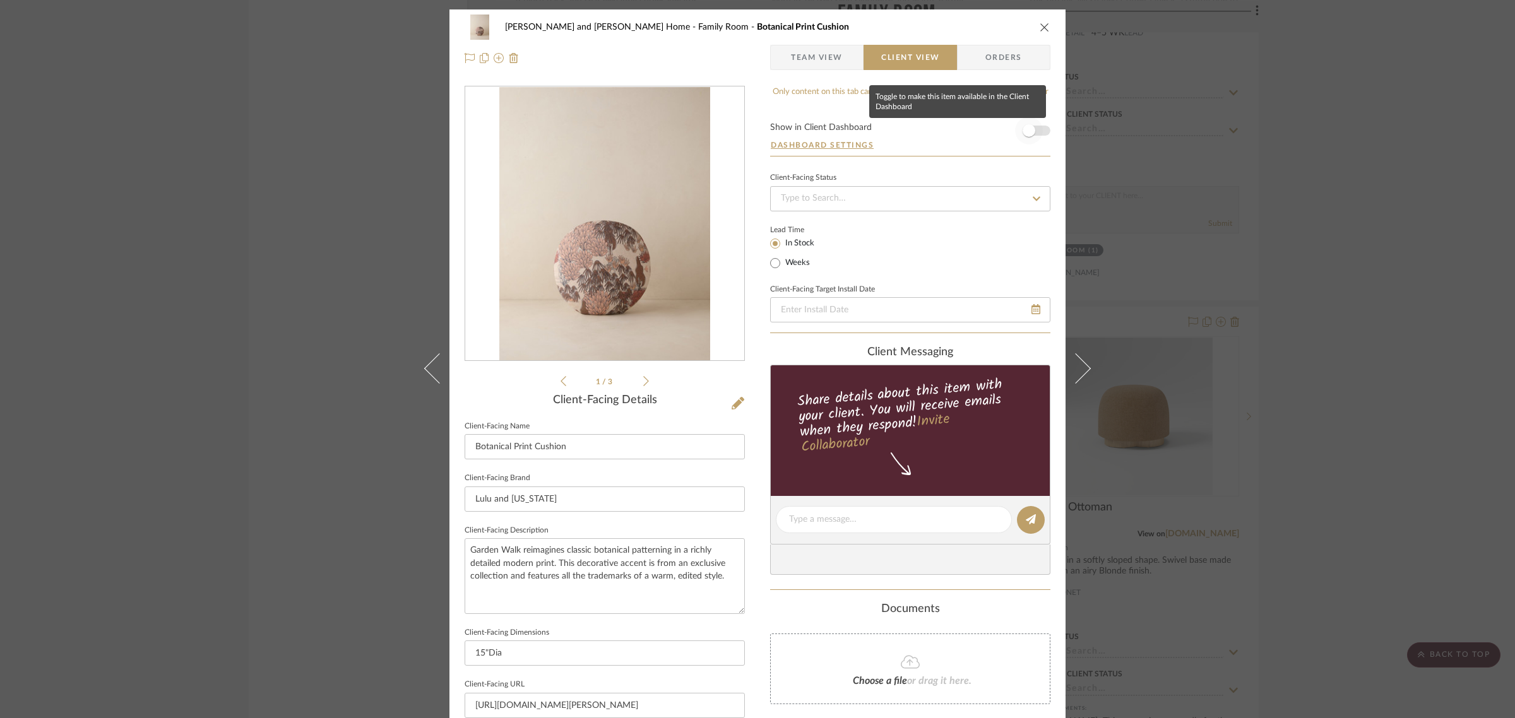
click at [1029, 131] on span "button" at bounding box center [1029, 130] width 13 height 13
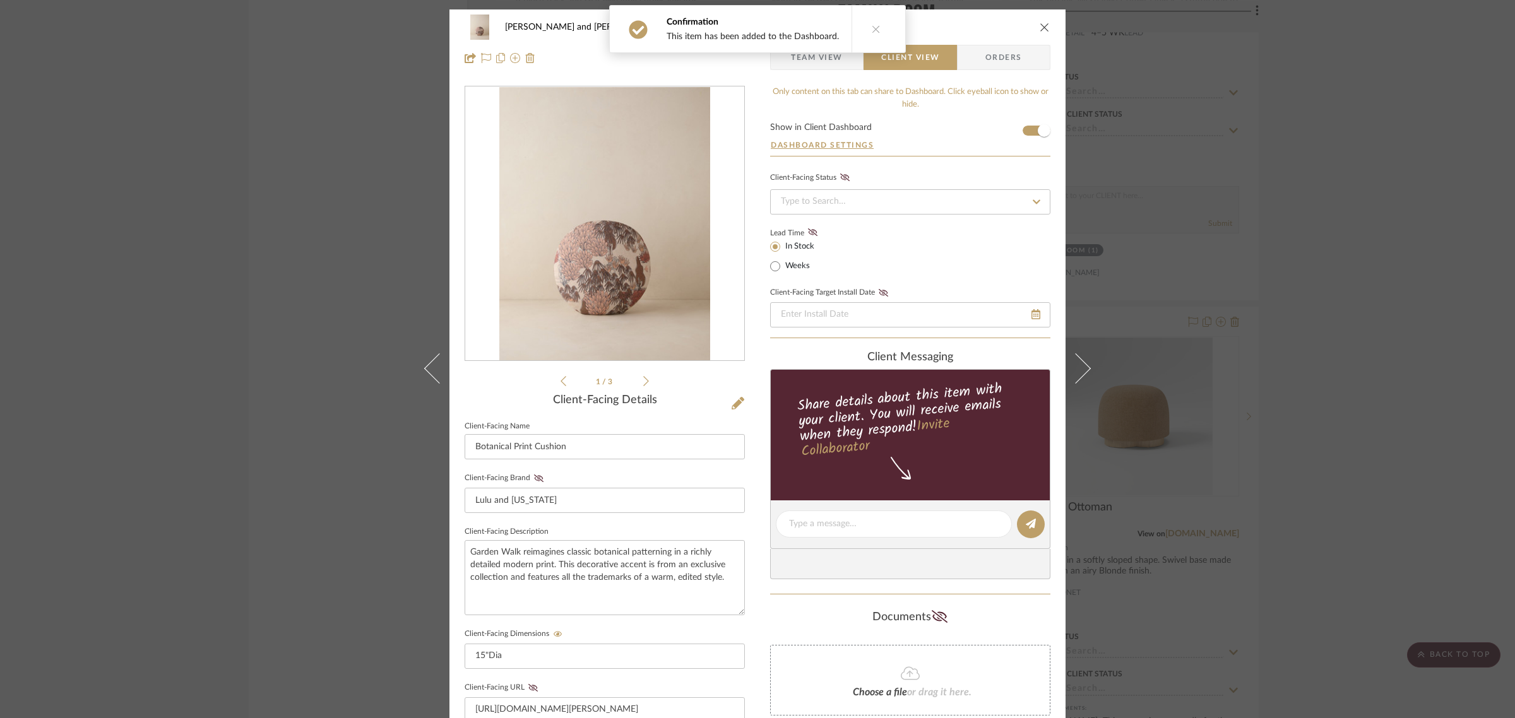
click at [1308, 231] on div "Sharika and Ashish Home Family Room Botanical Print Cushion Team View Client Vi…" at bounding box center [757, 359] width 1515 height 718
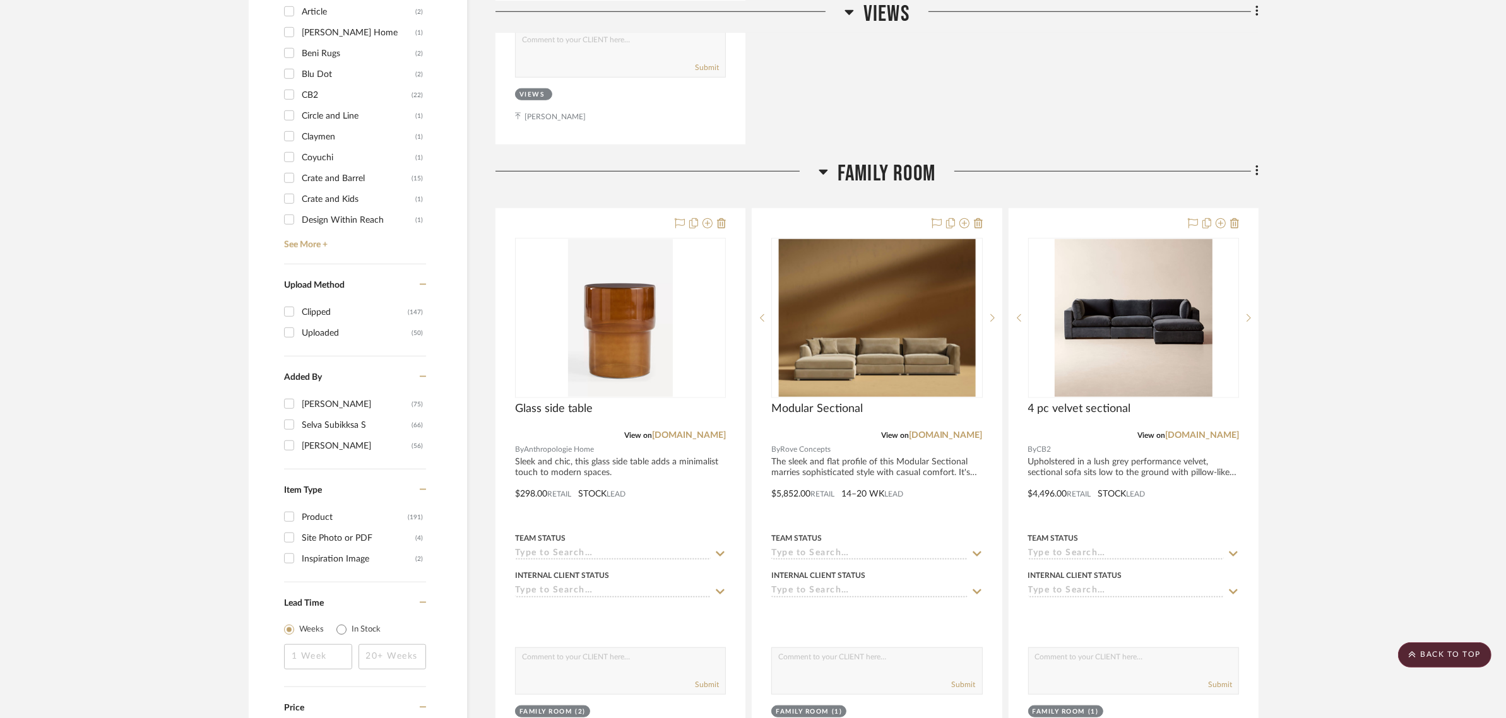
scroll to position [1341, 0]
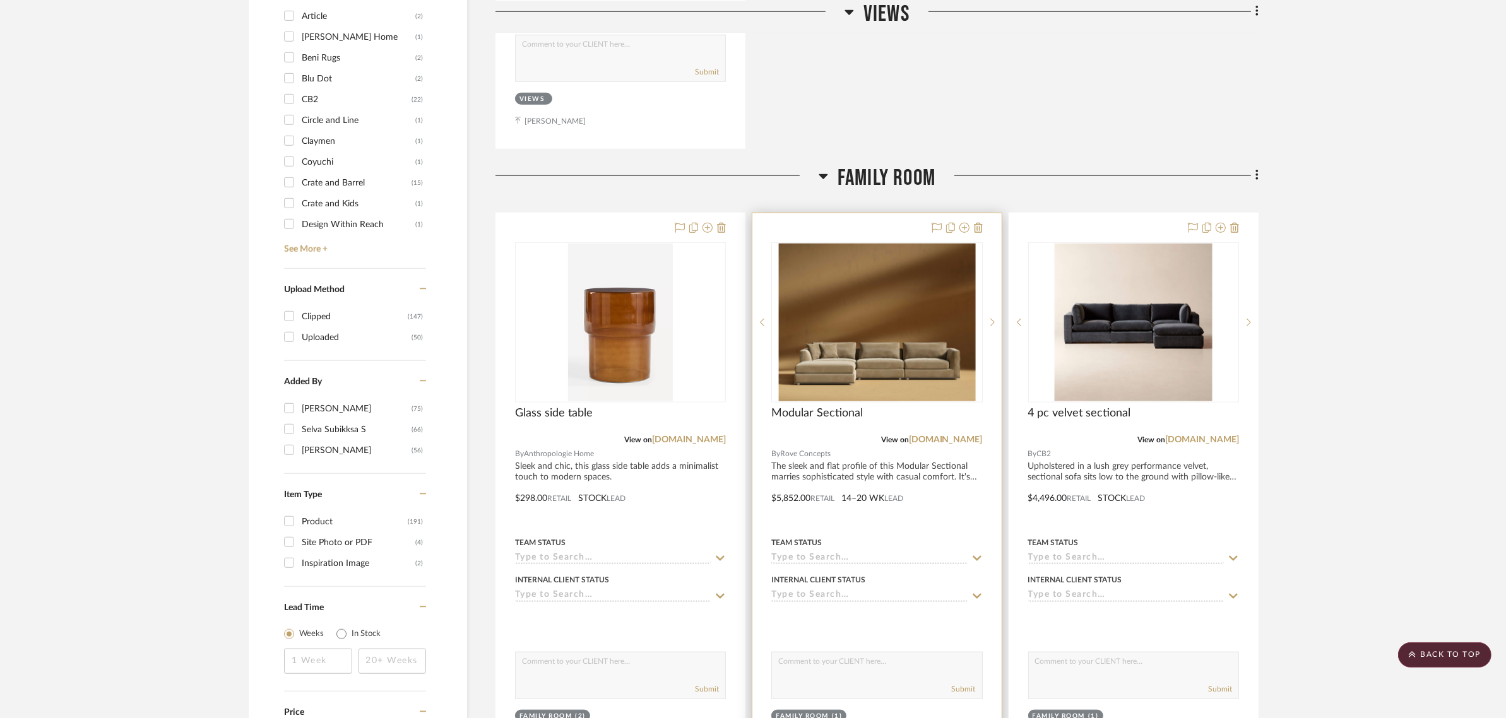
click at [871, 266] on img "0" at bounding box center [877, 323] width 198 height 158
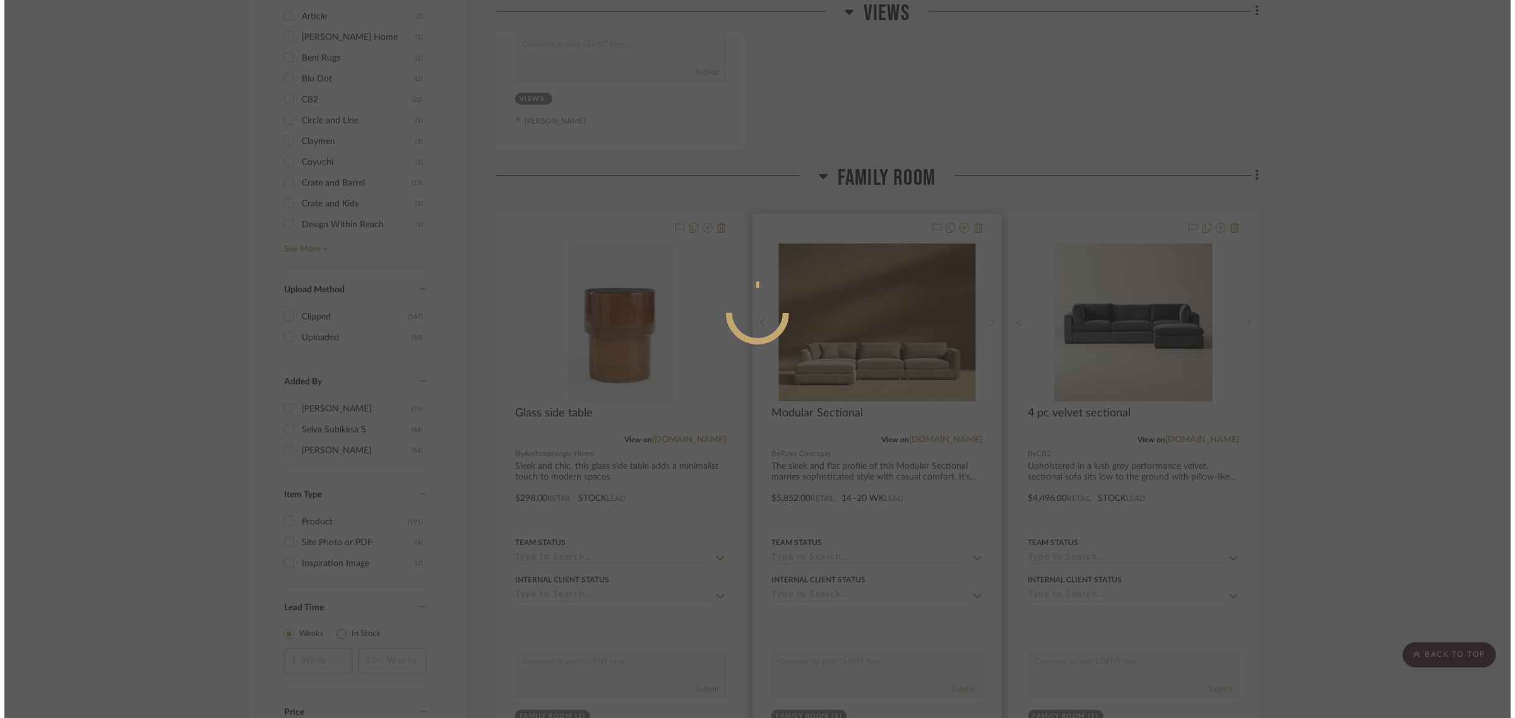
scroll to position [0, 0]
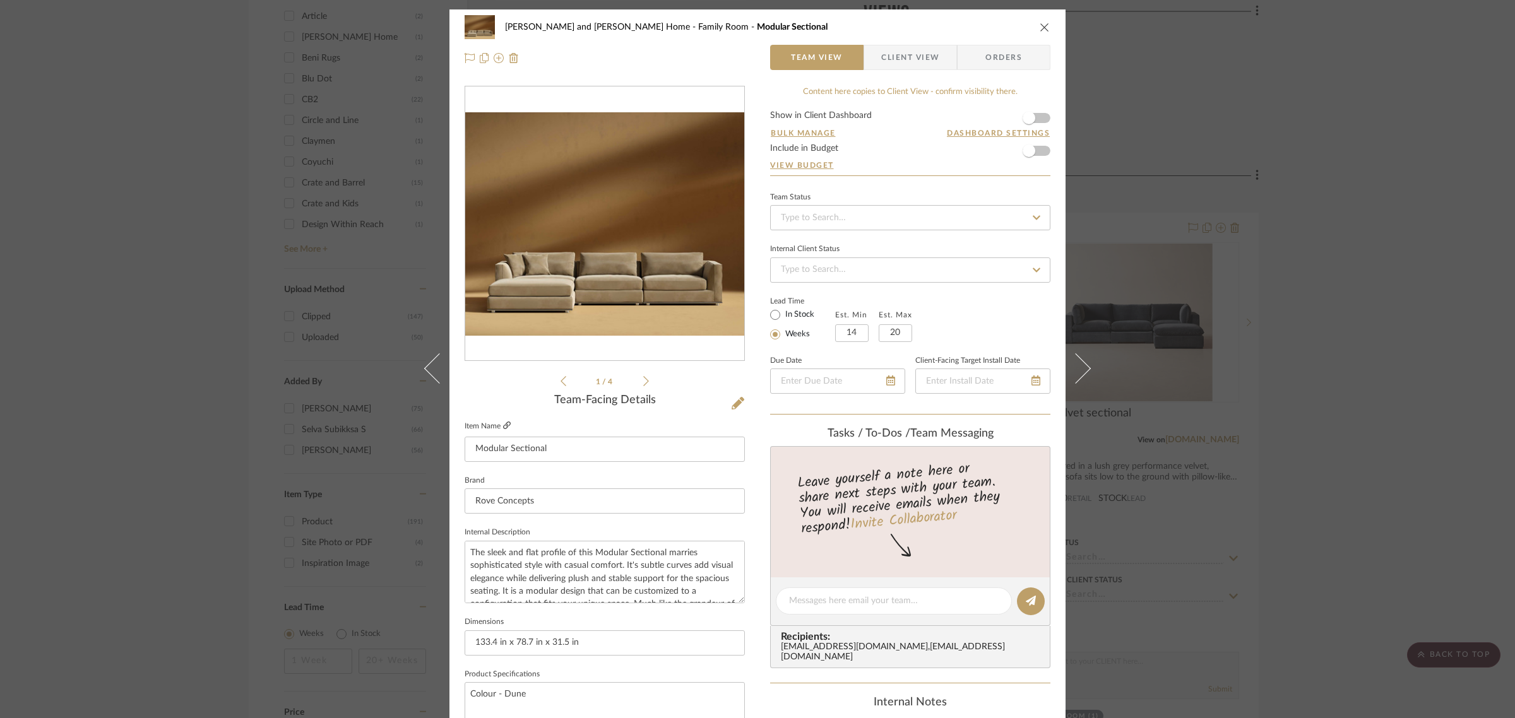
click at [504, 422] on icon at bounding box center [507, 426] width 8 height 8
